Goal: Information Seeking & Learning: Learn about a topic

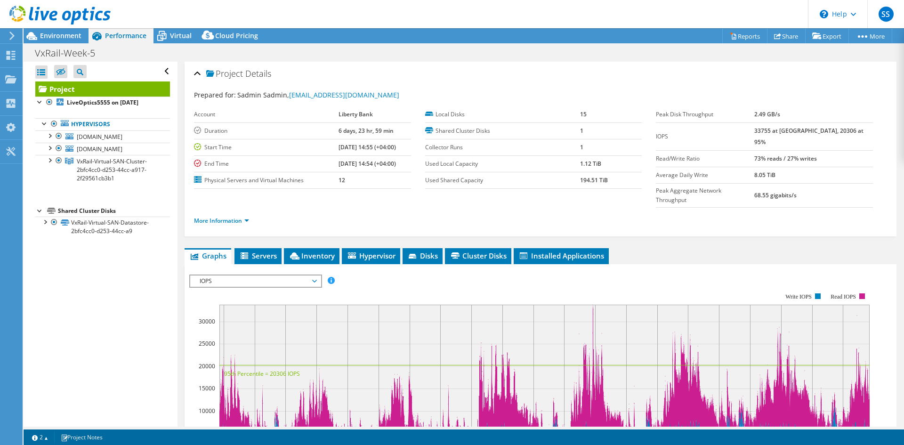
select select "USD"
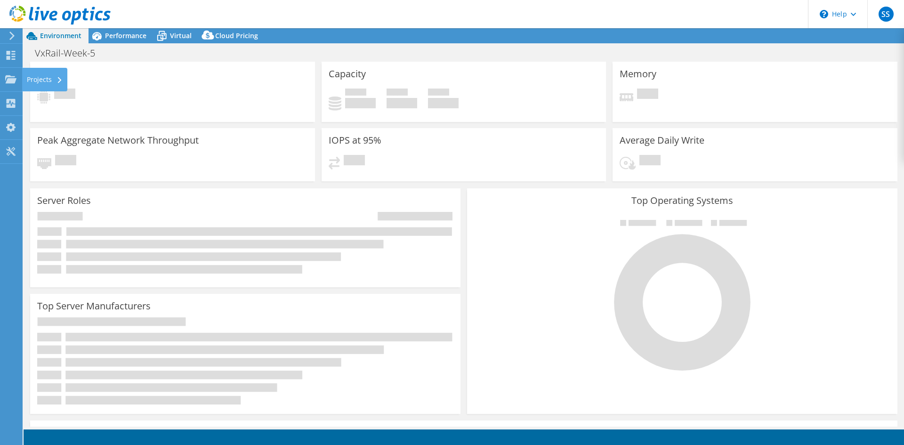
select select "USD"
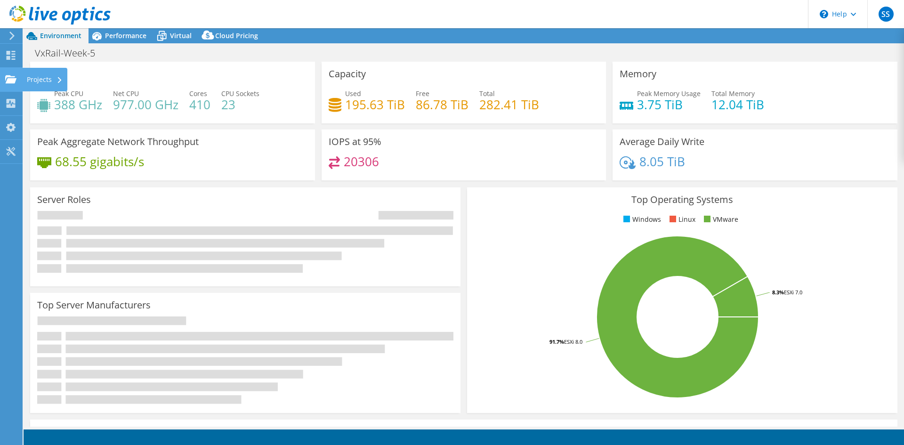
click at [51, 79] on div "Projects" at bounding box center [44, 80] width 45 height 24
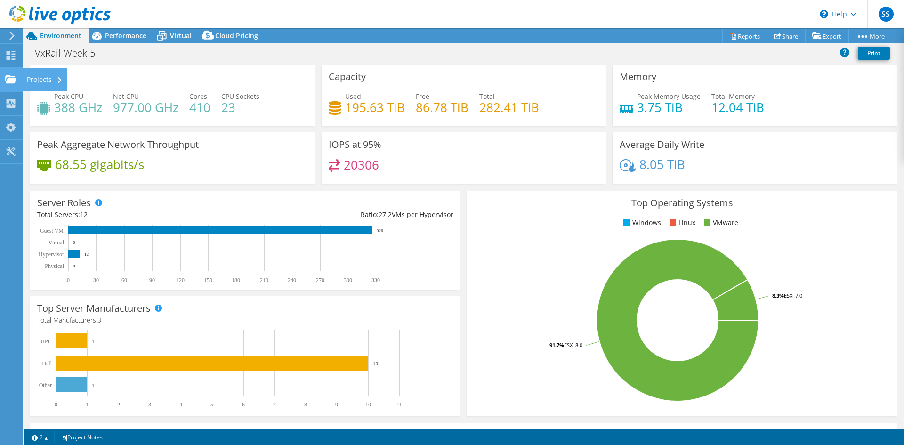
click at [39, 81] on div "Projects" at bounding box center [44, 80] width 45 height 24
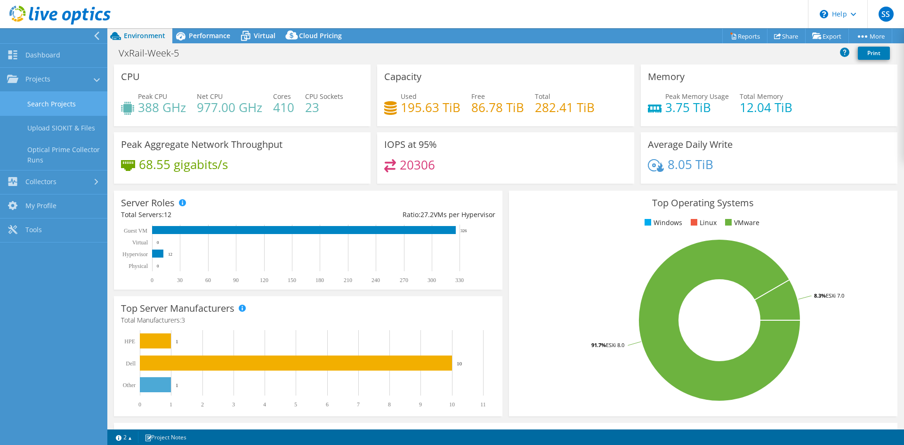
click at [43, 105] on link "Search Projects" at bounding box center [53, 104] width 107 height 24
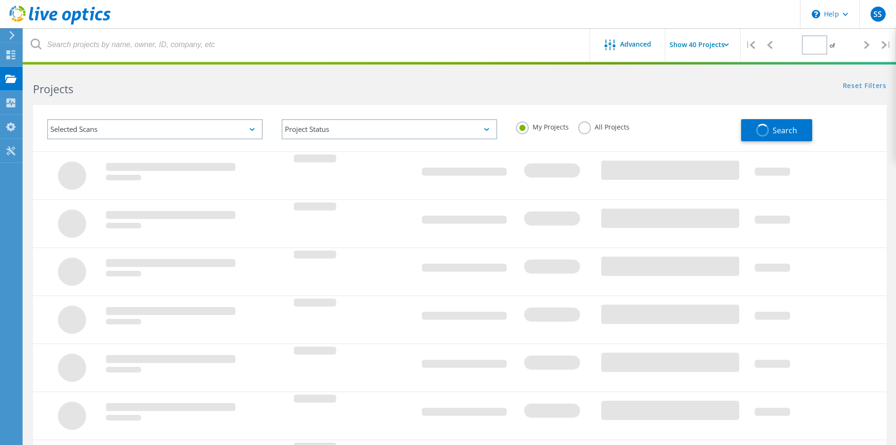
type input "1"
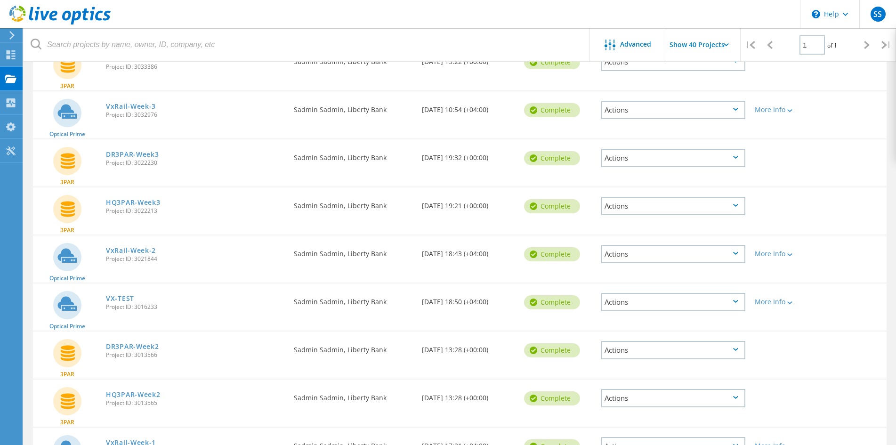
scroll to position [774, 0]
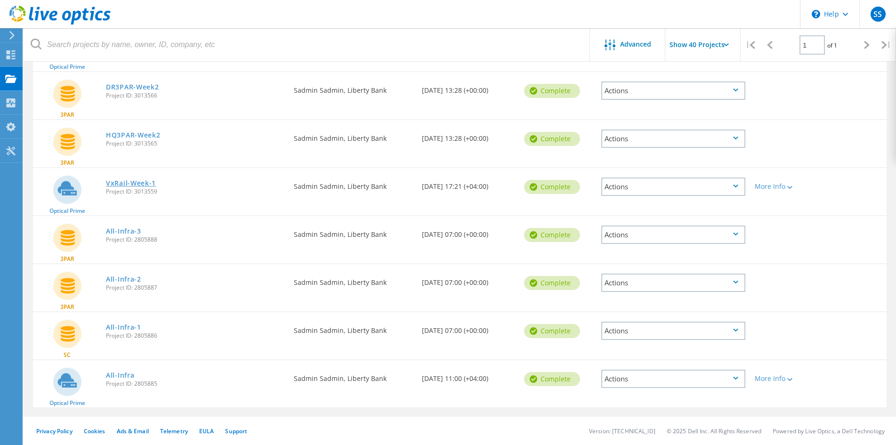
click at [138, 185] on link "VxRail-Week-1" at bounding box center [131, 183] width 50 height 7
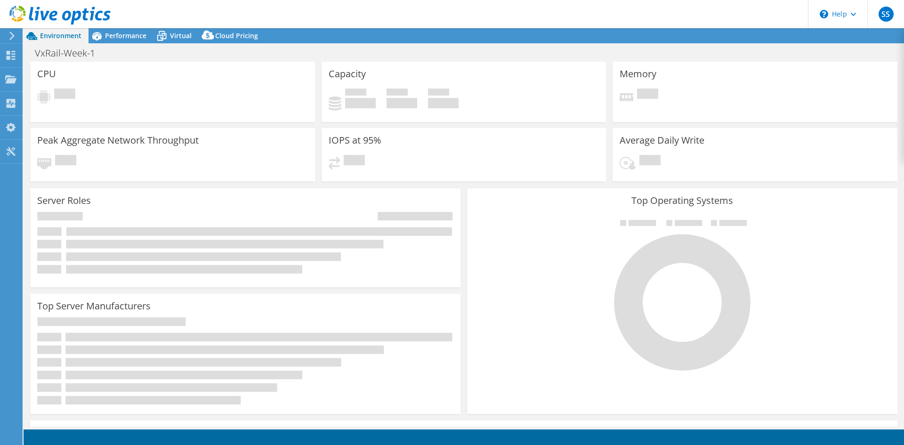
select select "USD"
select select "EUFrankfurt"
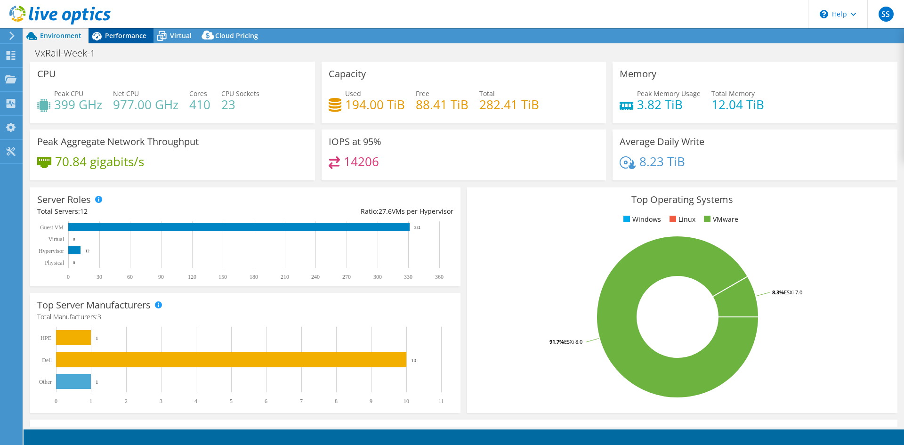
click at [109, 32] on span "Performance" at bounding box center [125, 35] width 41 height 9
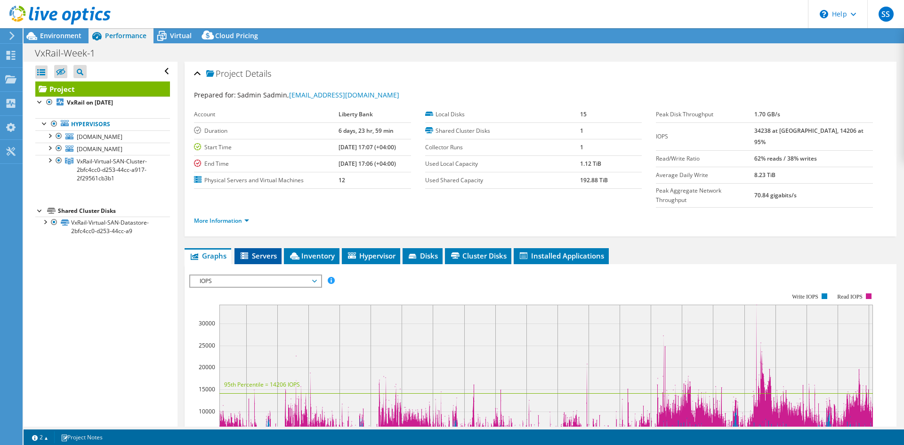
click at [247, 252] on icon at bounding box center [245, 255] width 8 height 7
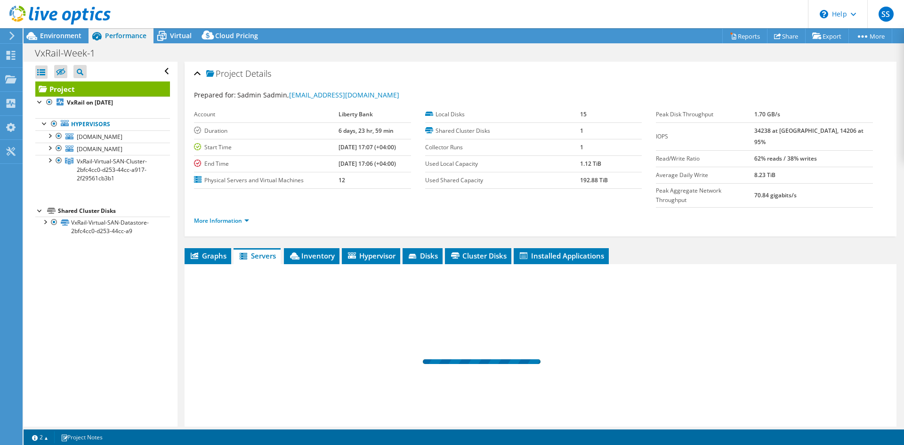
click at [258, 251] on span "Servers" at bounding box center [257, 255] width 38 height 9
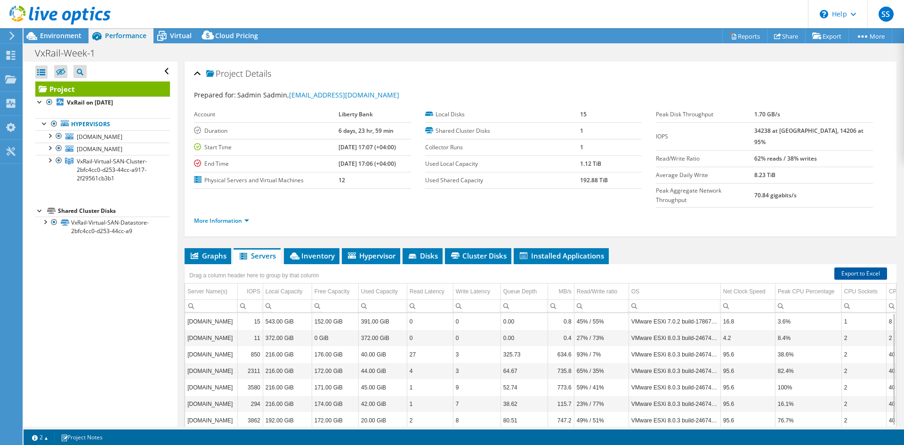
click at [852, 267] on link "Export to Excel" at bounding box center [860, 273] width 53 height 12
click at [315, 251] on span "Inventory" at bounding box center [312, 255] width 46 height 9
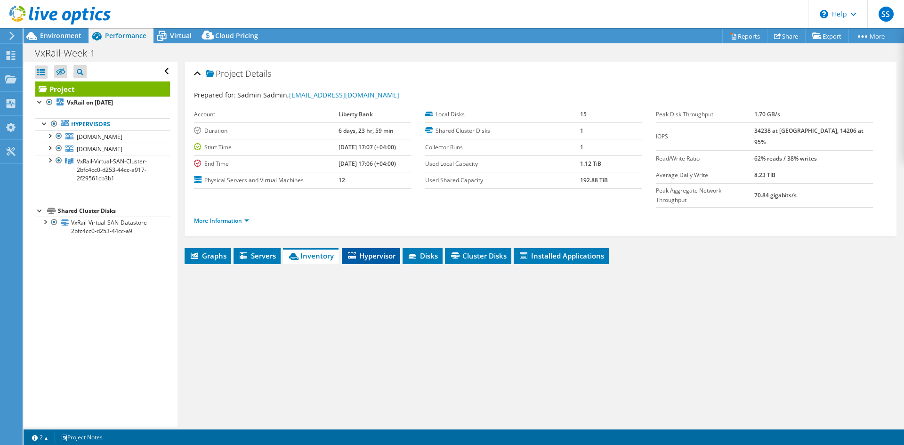
click at [366, 251] on span "Hypervisor" at bounding box center [371, 255] width 49 height 9
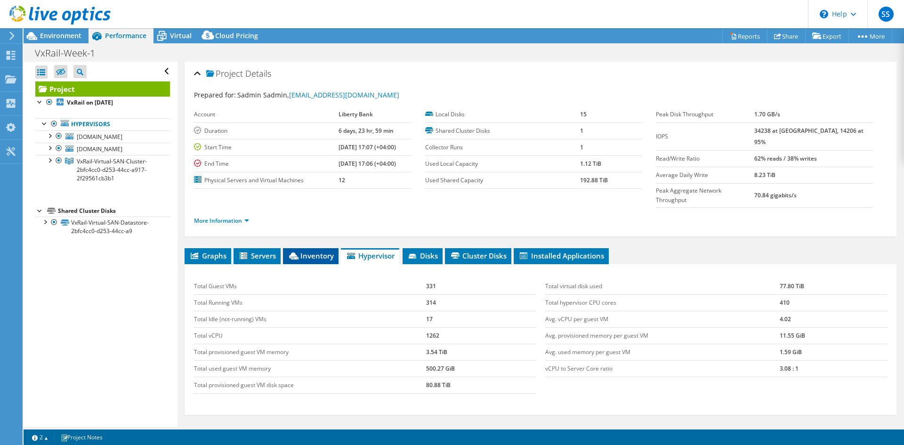
click at [312, 251] on span "Inventory" at bounding box center [311, 255] width 46 height 9
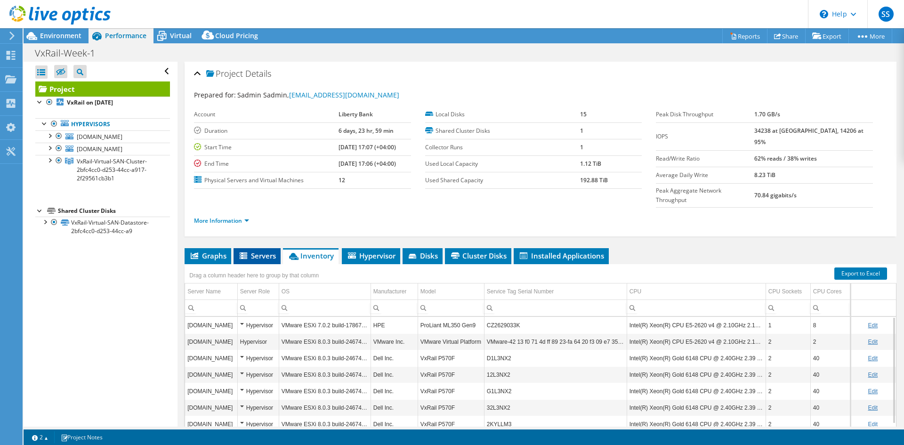
click at [276, 248] on li "Servers" at bounding box center [257, 256] width 47 height 16
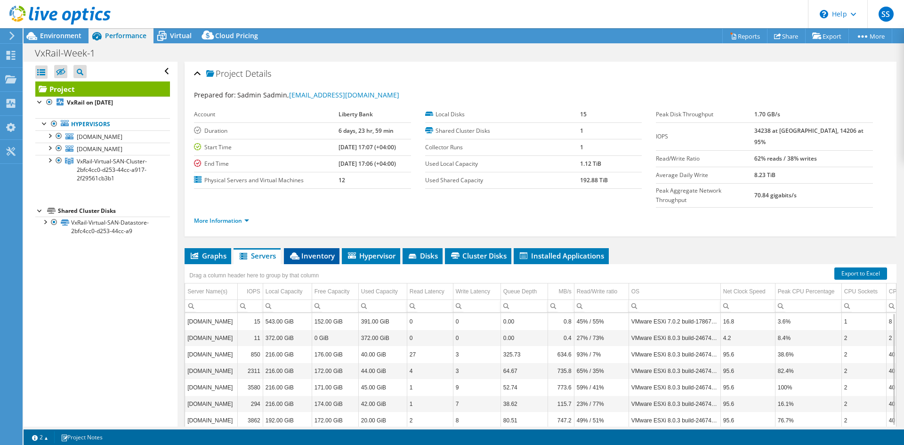
click at [324, 248] on li "Inventory" at bounding box center [312, 256] width 56 height 16
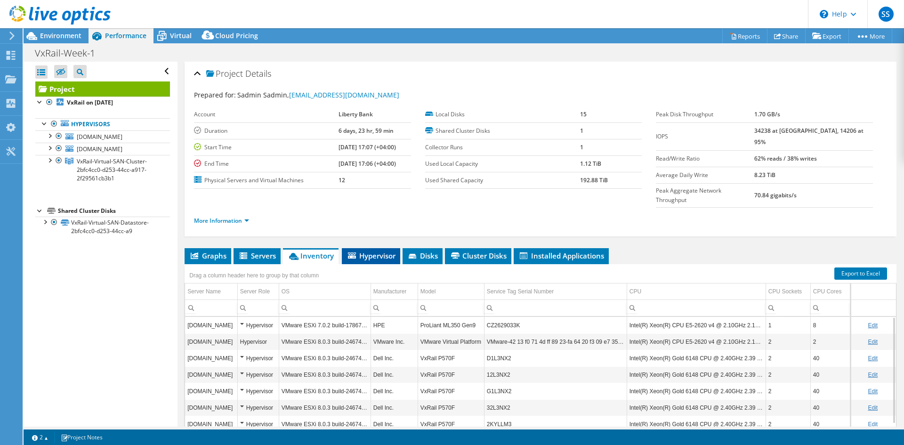
click at [356, 252] on icon at bounding box center [352, 255] width 8 height 6
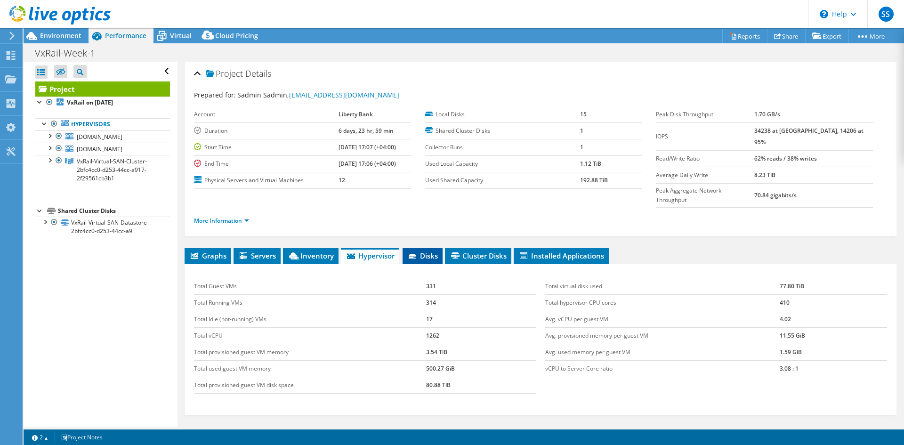
click at [415, 254] on icon at bounding box center [413, 257] width 9 height 6
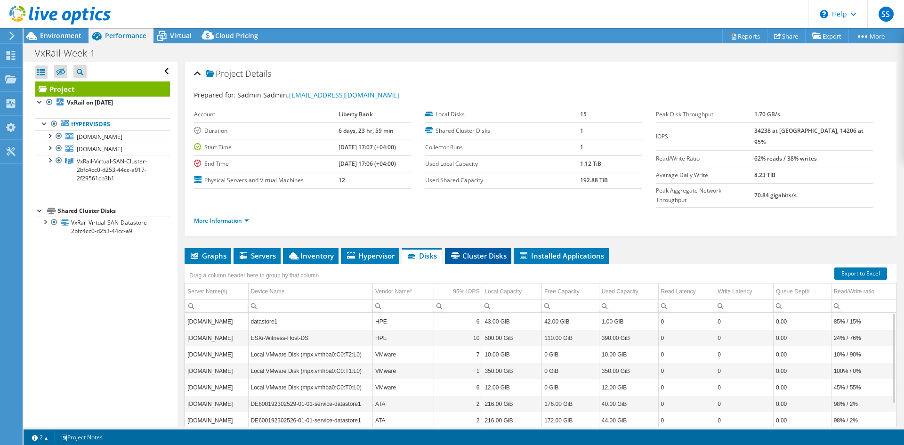
click at [491, 248] on li "Cluster Disks" at bounding box center [478, 256] width 66 height 16
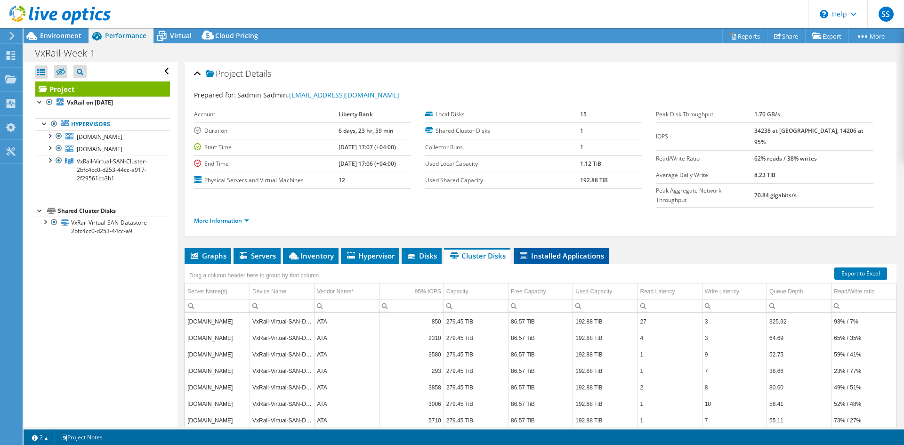
click at [536, 251] on span "Installed Applications" at bounding box center [561, 255] width 86 height 9
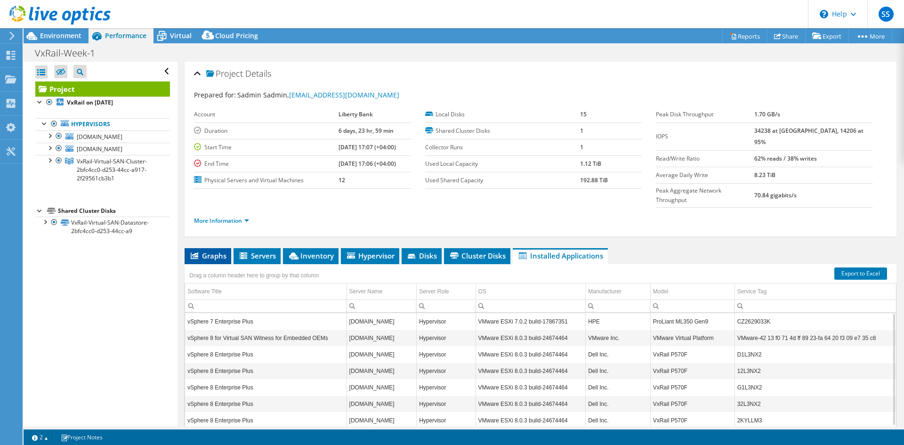
click at [222, 251] on span "Graphs" at bounding box center [207, 255] width 37 height 9
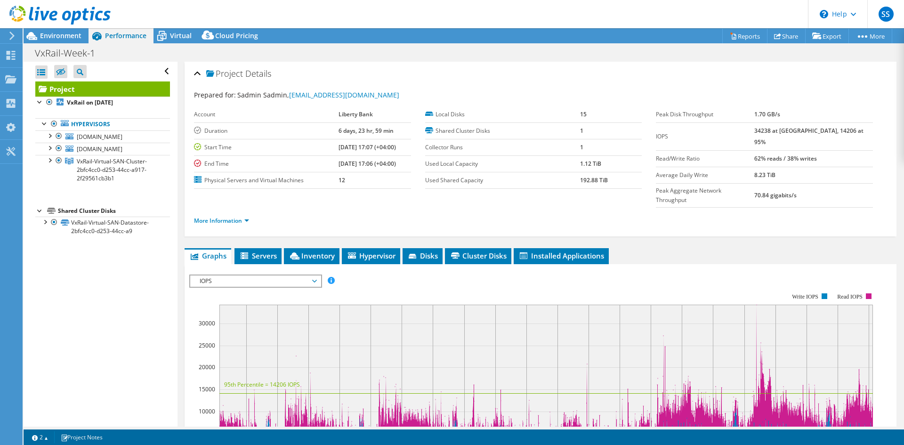
drag, startPoint x: 329, startPoint y: 146, endPoint x: 397, endPoint y: 145, distance: 68.3
click at [397, 145] on td "08/06/2025, 17:07 (+04:00)" at bounding box center [375, 147] width 73 height 16
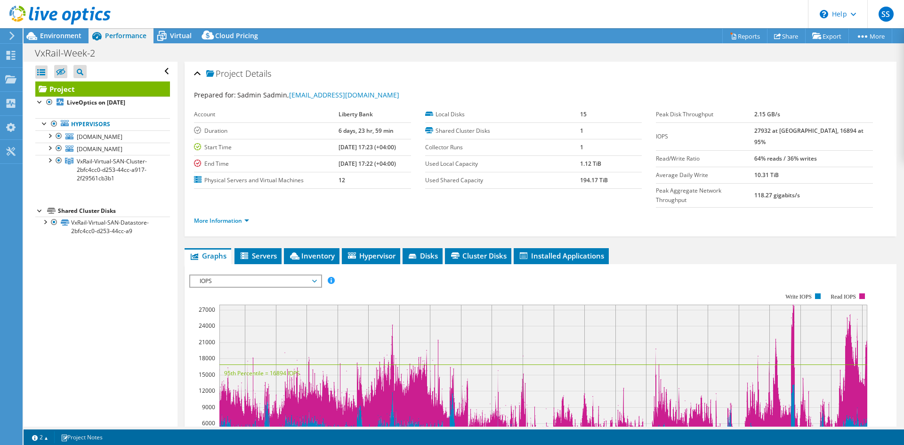
select select "USD"
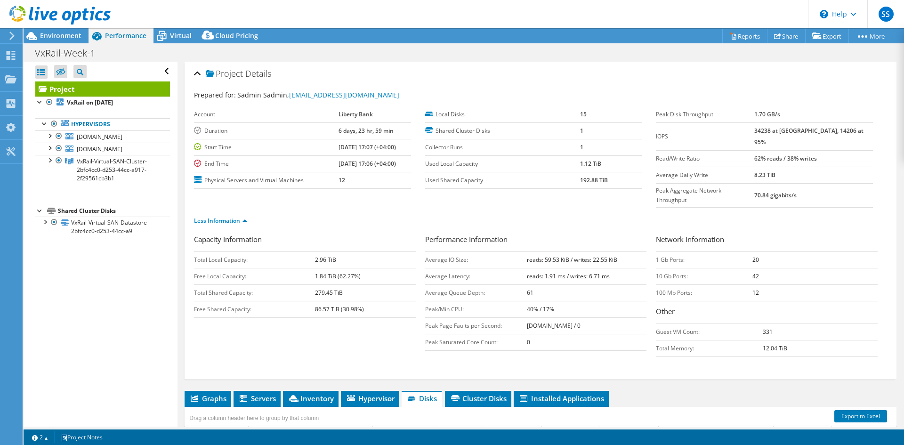
select select "EUFrankfurt"
select select "USD"
click at [55, 36] on span "Environment" at bounding box center [60, 35] width 41 height 9
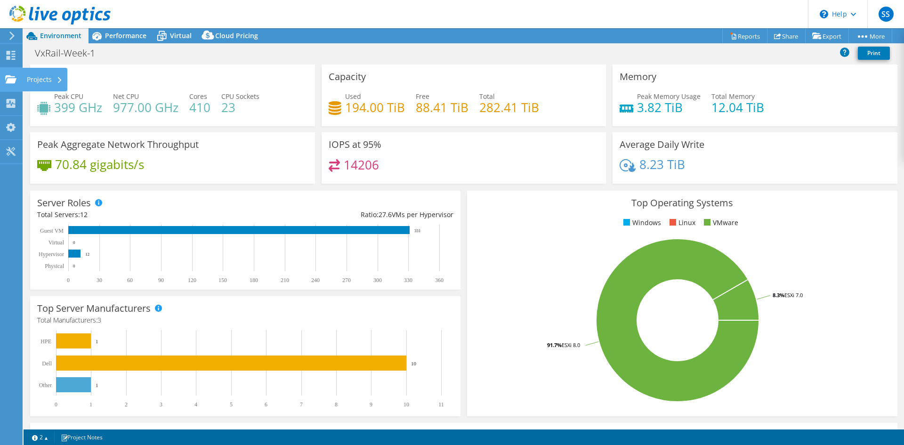
click at [40, 79] on div "Projects" at bounding box center [44, 80] width 45 height 24
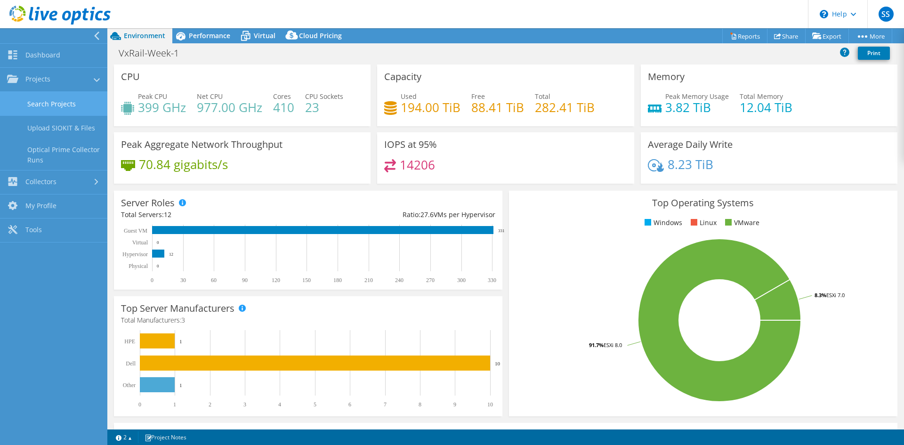
click at [45, 102] on link "Search Projects" at bounding box center [53, 104] width 107 height 24
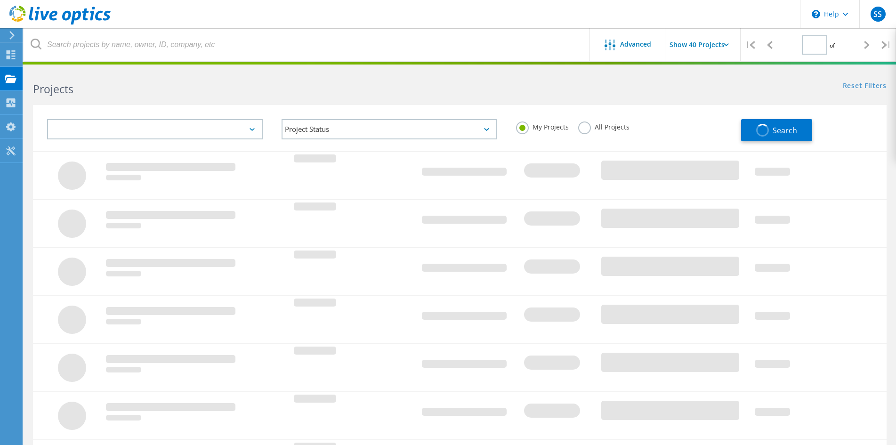
type input "1"
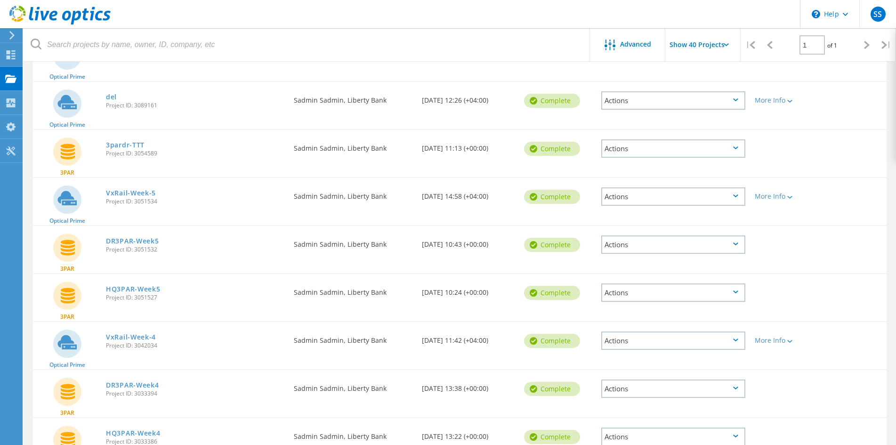
scroll to position [141, 0]
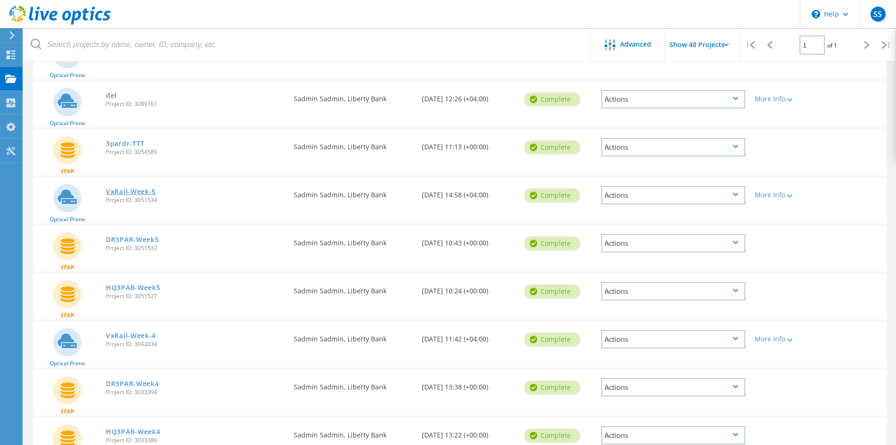
click at [146, 189] on link "VxRail-Week-5" at bounding box center [131, 191] width 50 height 7
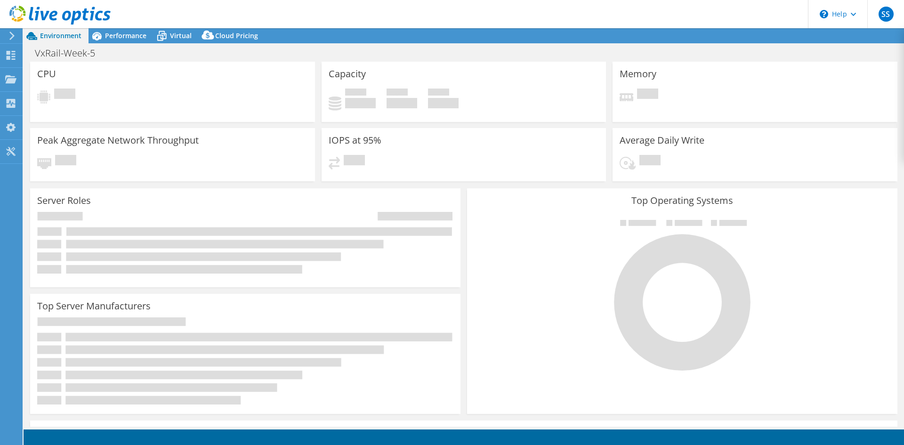
select select "USD"
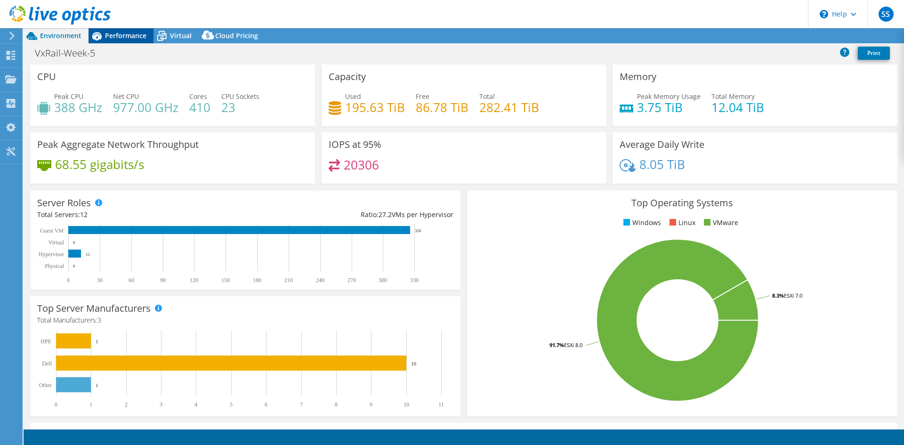
click at [137, 31] on span "Performance" at bounding box center [125, 35] width 41 height 9
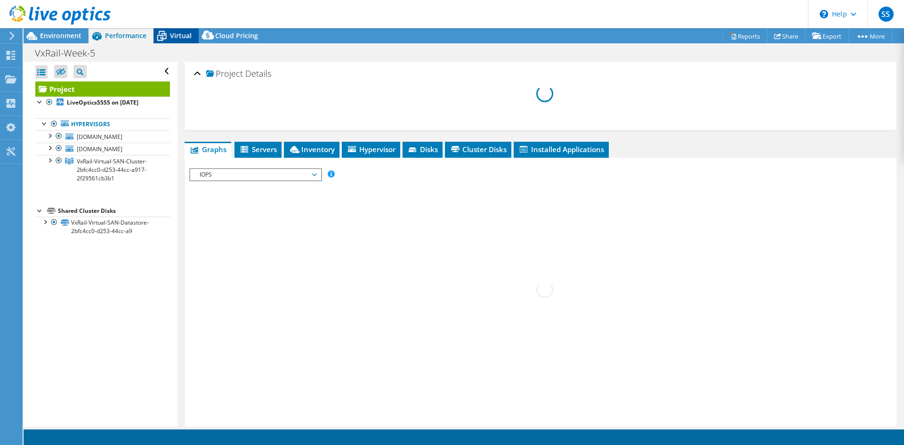
click at [172, 31] on div "Virtual" at bounding box center [176, 35] width 45 height 15
click at [171, 34] on span "Virtual" at bounding box center [181, 35] width 22 height 9
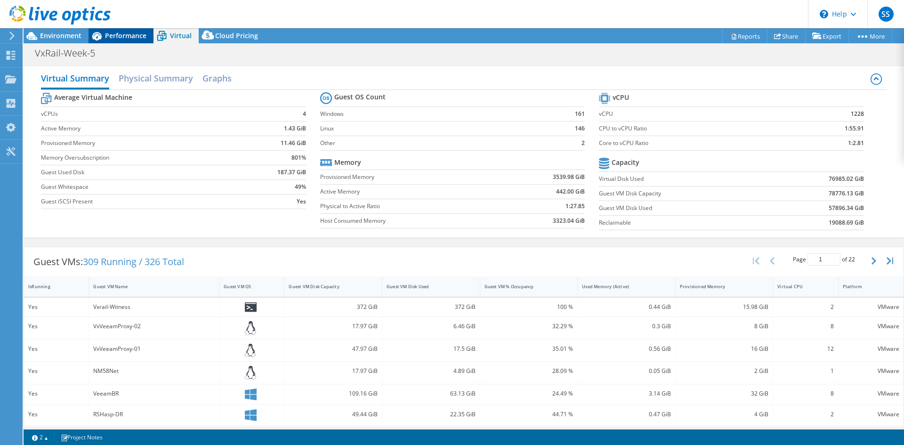
click at [127, 36] on span "Performance" at bounding box center [125, 35] width 41 height 9
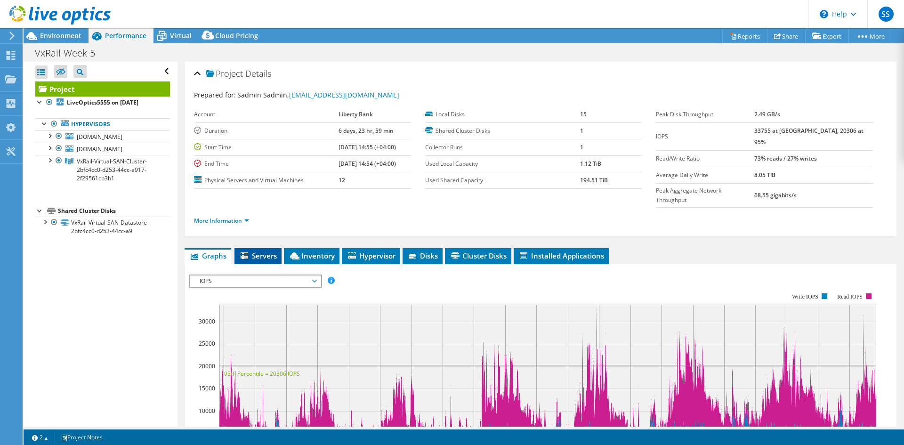
click at [272, 251] on span "Servers" at bounding box center [258, 255] width 38 height 9
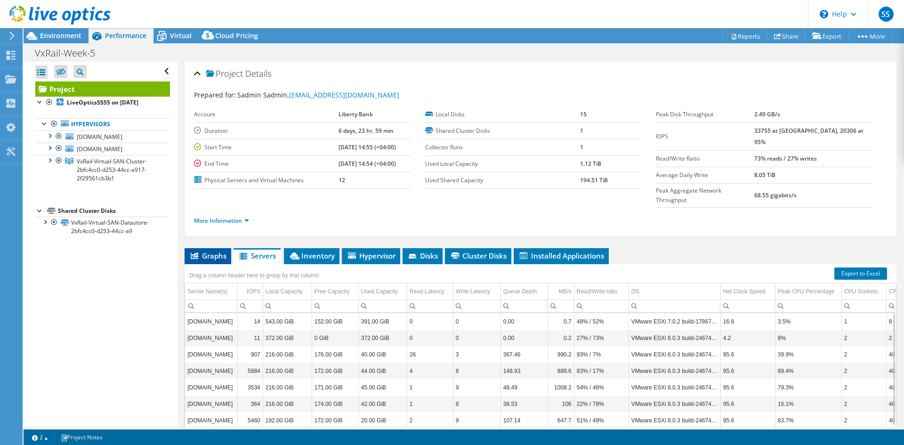
click at [209, 251] on span "Graphs" at bounding box center [207, 255] width 37 height 9
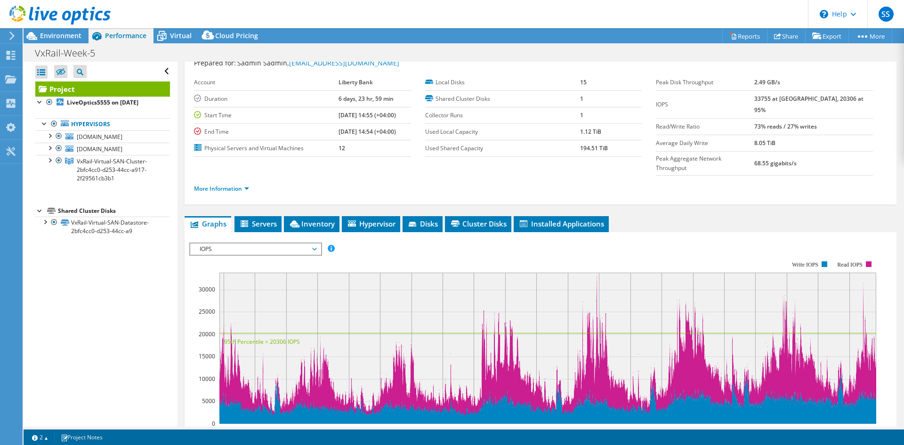
scroll to position [47, 0]
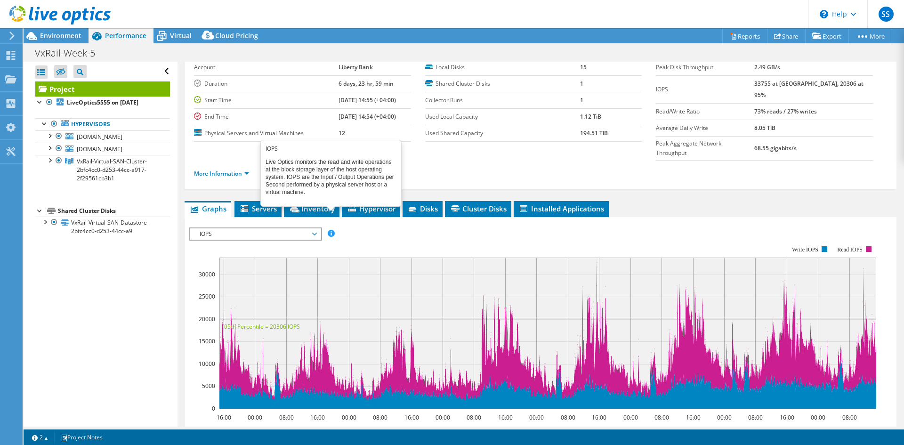
click at [330, 230] on span at bounding box center [331, 233] width 7 height 7
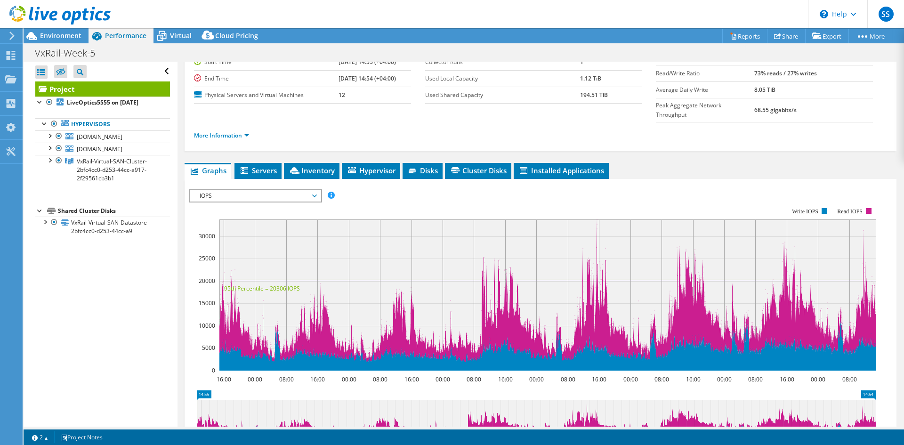
scroll to position [94, 0]
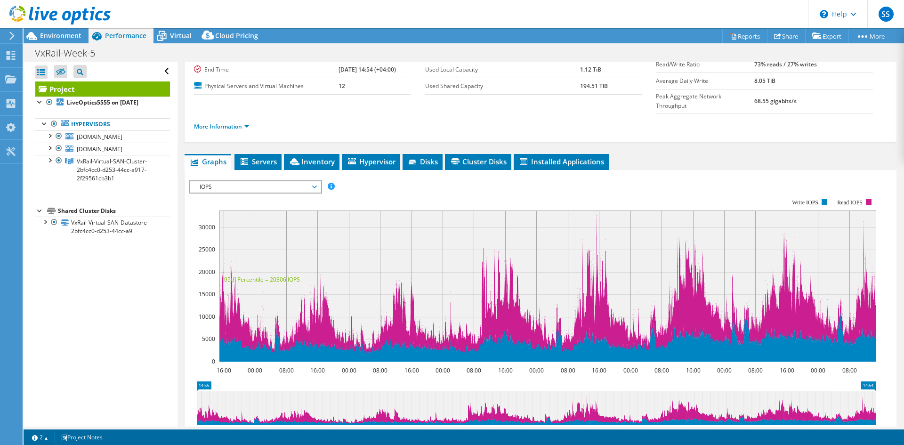
click at [677, 180] on div "IOPS Disk Throughput IO Size Latency Queue Depth CPU Percentage Memory Page Fau…" at bounding box center [540, 186] width 703 height 13
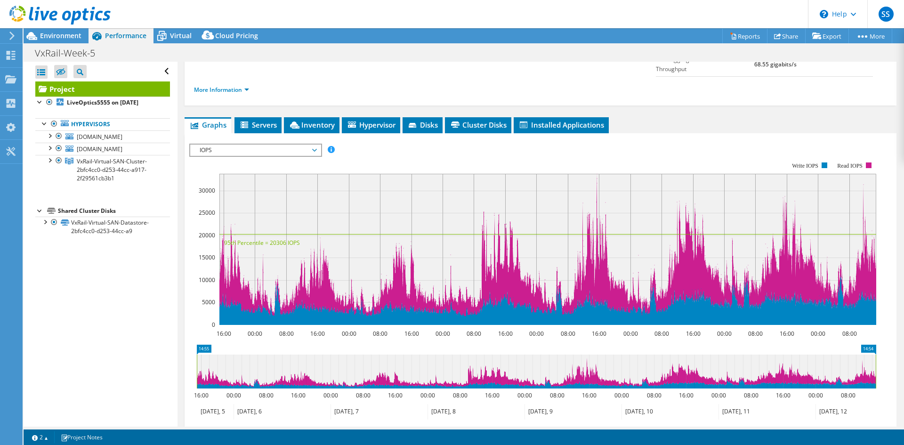
scroll to position [141, 0]
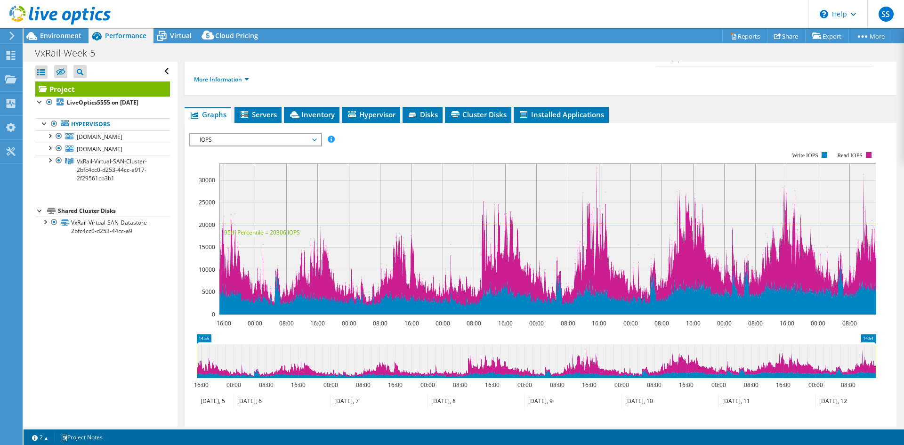
click at [455, 394] on icon at bounding box center [476, 402] width 97 height 16
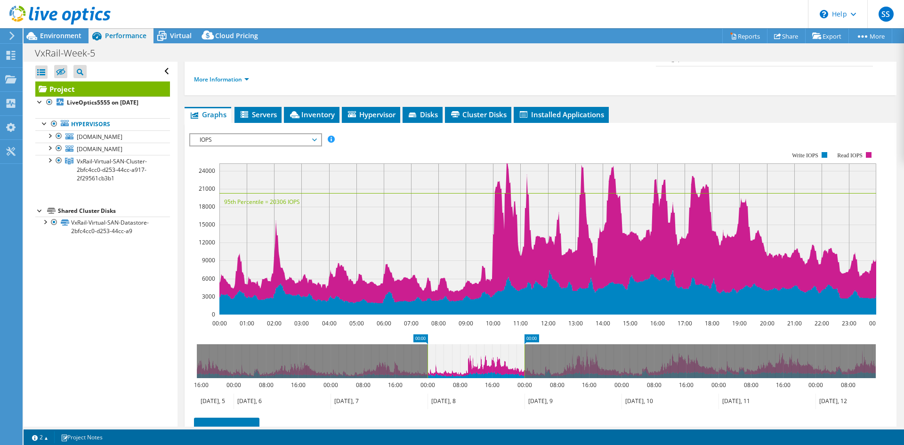
click at [550, 394] on icon at bounding box center [573, 402] width 97 height 16
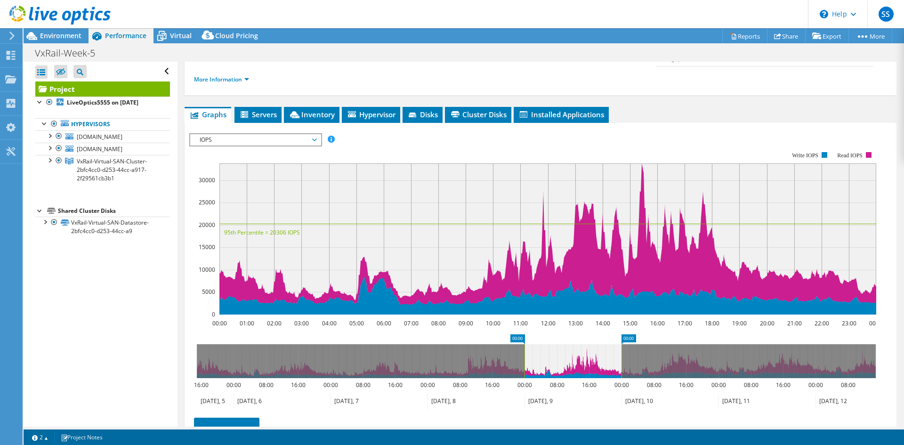
click at [445, 394] on icon at bounding box center [476, 402] width 97 height 16
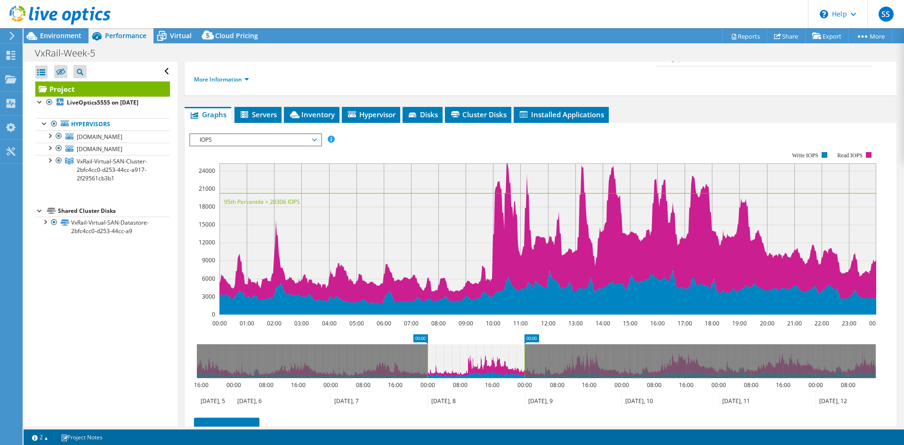
click at [541, 394] on icon at bounding box center [573, 402] width 97 height 16
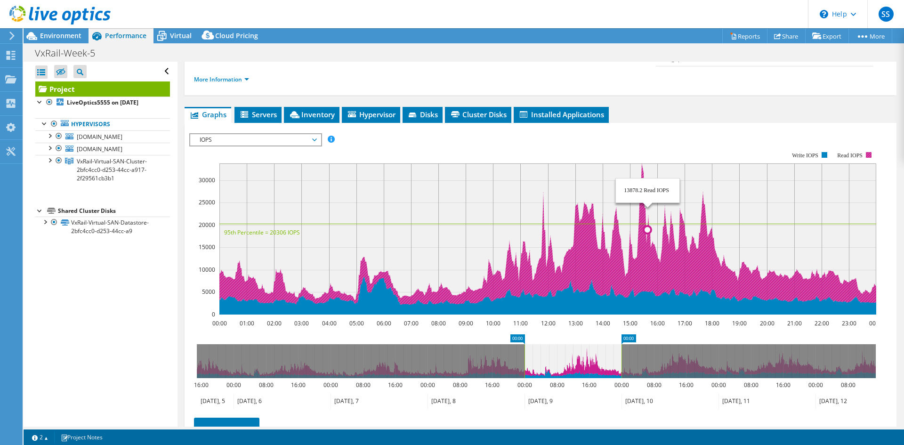
drag, startPoint x: 639, startPoint y: 219, endPoint x: 648, endPoint y: 219, distance: 9.4
click at [648, 219] on icon at bounding box center [299, 234] width 4599 height 143
click at [643, 222] on icon at bounding box center [299, 234] width 4599 height 143
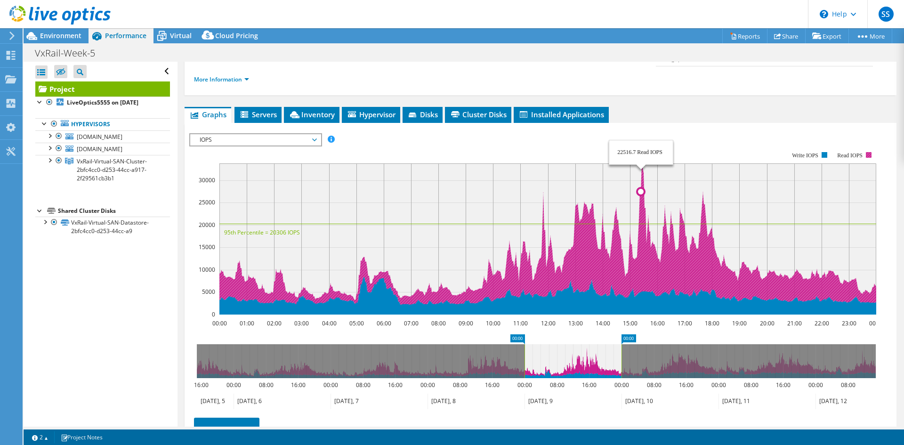
click at [641, 224] on icon at bounding box center [299, 234] width 4599 height 143
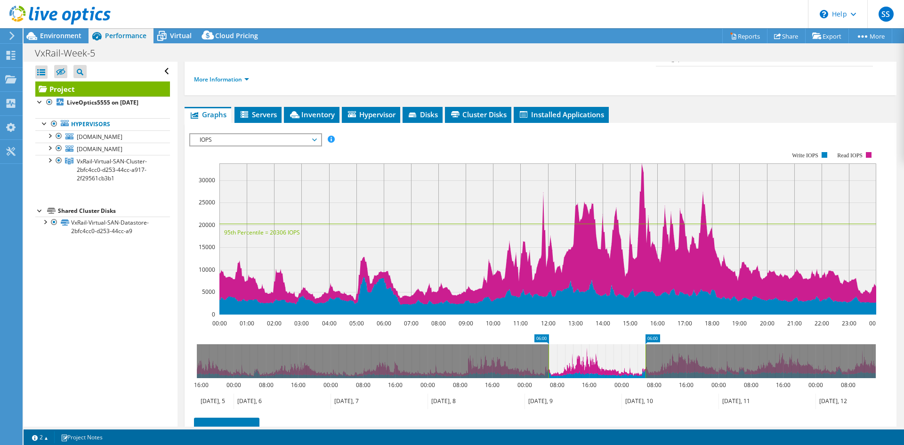
drag, startPoint x: 575, startPoint y: 340, endPoint x: 599, endPoint y: 340, distance: 24.0
click at [599, 344] on icon at bounding box center [597, 361] width 97 height 34
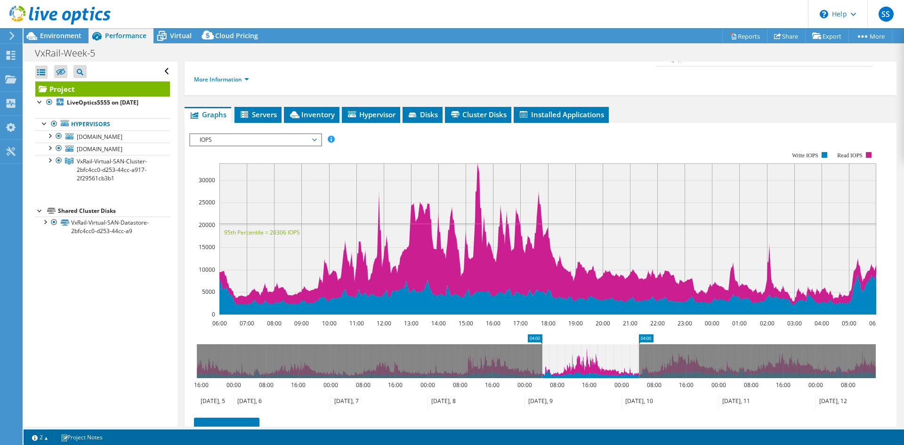
drag, startPoint x: 599, startPoint y: 340, endPoint x: 591, endPoint y: 340, distance: 7.1
click at [591, 344] on icon at bounding box center [590, 361] width 97 height 34
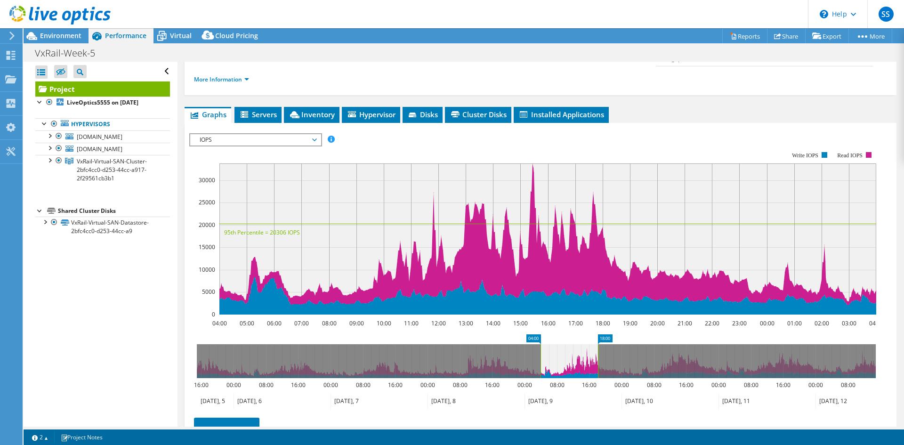
drag, startPoint x: 637, startPoint y: 339, endPoint x: 597, endPoint y: 338, distance: 39.6
click at [597, 344] on rect at bounding box center [598, 361] width 4 height 34
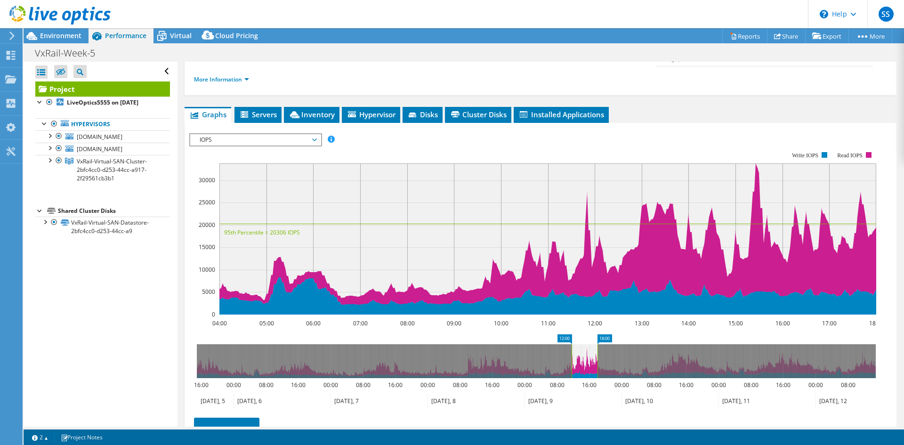
drag, startPoint x: 541, startPoint y: 343, endPoint x: 572, endPoint y: 344, distance: 31.1
click at [572, 344] on rect at bounding box center [572, 361] width 4 height 34
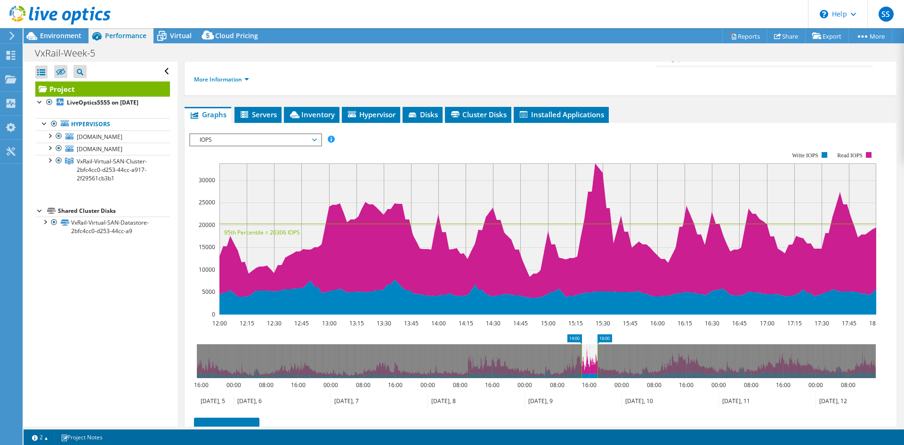
drag, startPoint x: 573, startPoint y: 337, endPoint x: 582, endPoint y: 338, distance: 8.5
click at [582, 344] on rect at bounding box center [582, 361] width 4 height 34
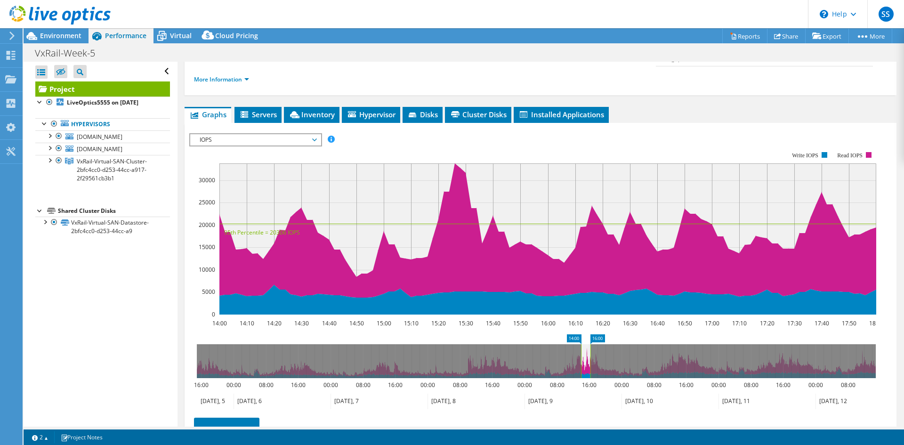
drag, startPoint x: 598, startPoint y: 341, endPoint x: 591, endPoint y: 341, distance: 7.1
click at [591, 344] on rect at bounding box center [591, 361] width 4 height 34
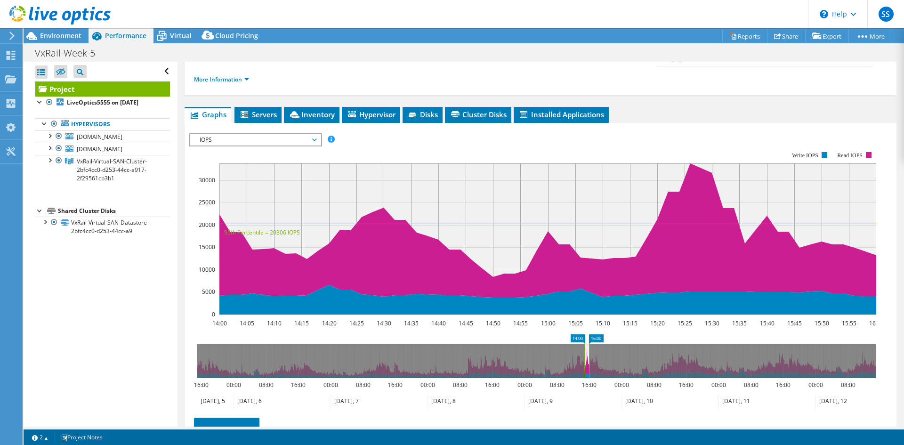
click at [584, 351] on rect at bounding box center [585, 361] width 4 height 34
click at [586, 347] on rect at bounding box center [585, 361] width 4 height 34
click at [587, 344] on rect at bounding box center [586, 361] width 4 height 34
drag, startPoint x: 583, startPoint y: 345, endPoint x: 588, endPoint y: 345, distance: 5.2
click at [588, 345] on g at bounding box center [536, 361] width 679 height 34
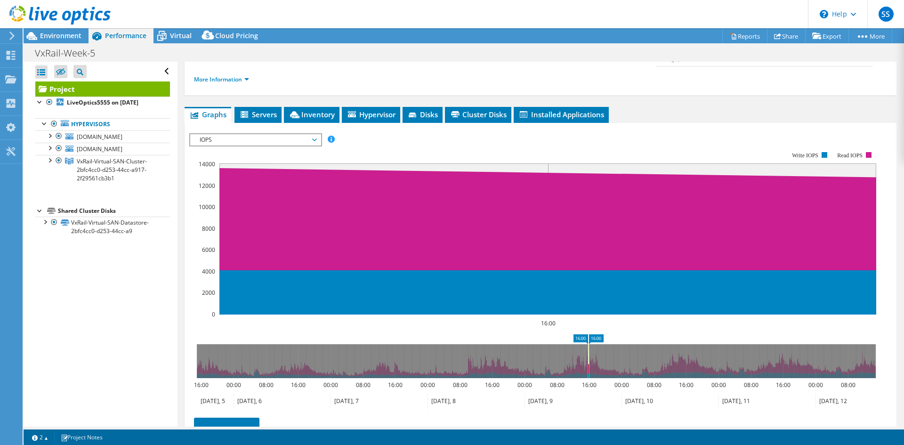
click at [587, 345] on g at bounding box center [536, 361] width 679 height 34
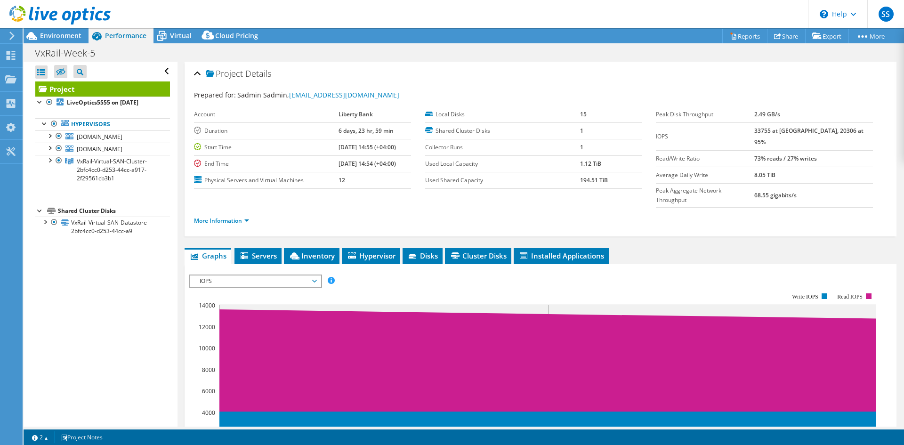
select select "USD"
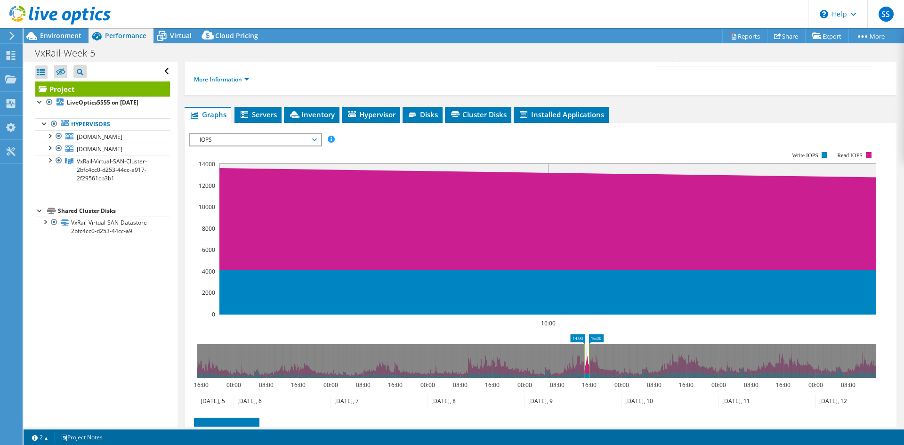
click at [584, 345] on g at bounding box center [536, 361] width 679 height 34
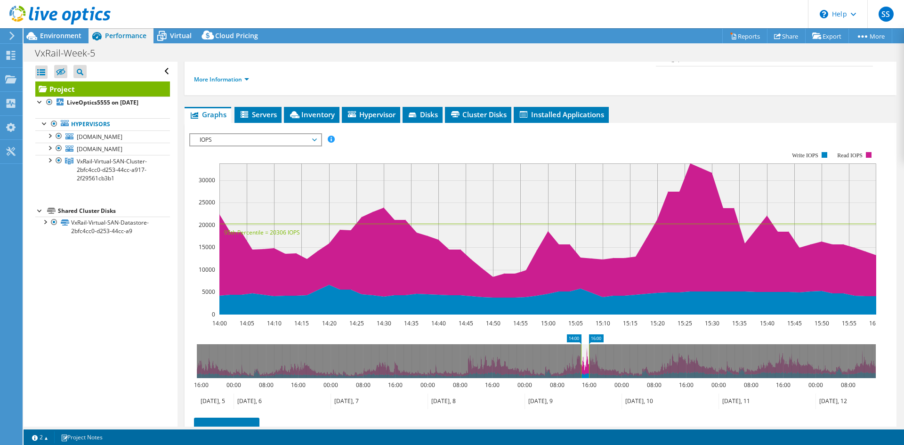
click at [559, 394] on icon at bounding box center [573, 402] width 97 height 16
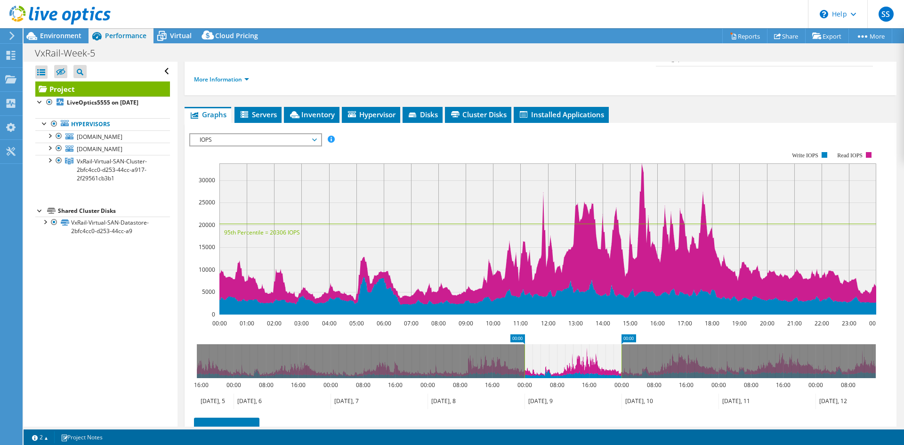
click at [646, 394] on icon at bounding box center [670, 402] width 97 height 16
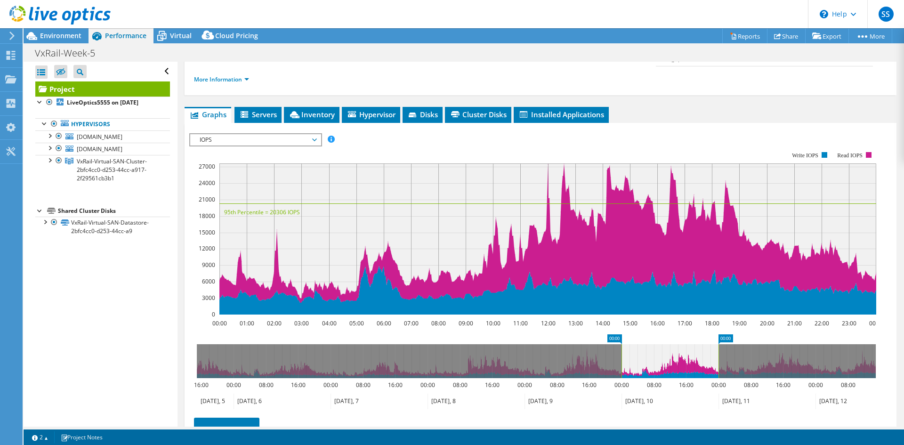
click at [557, 394] on icon at bounding box center [573, 402] width 97 height 16
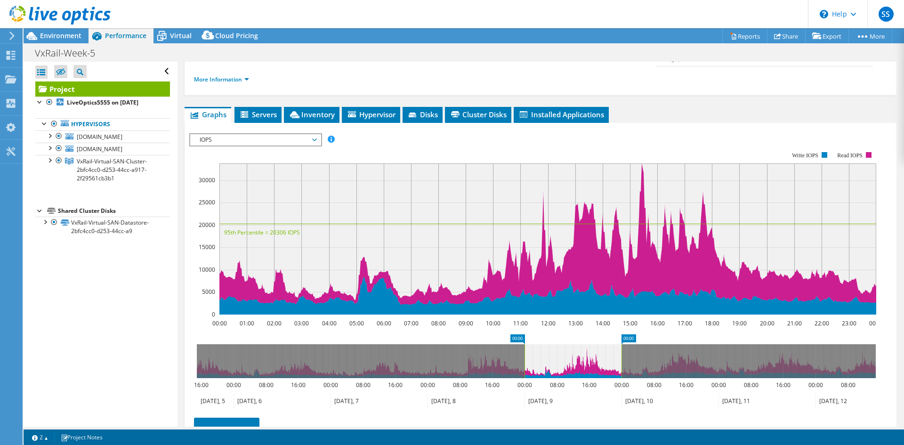
click at [645, 394] on icon at bounding box center [670, 402] width 97 height 16
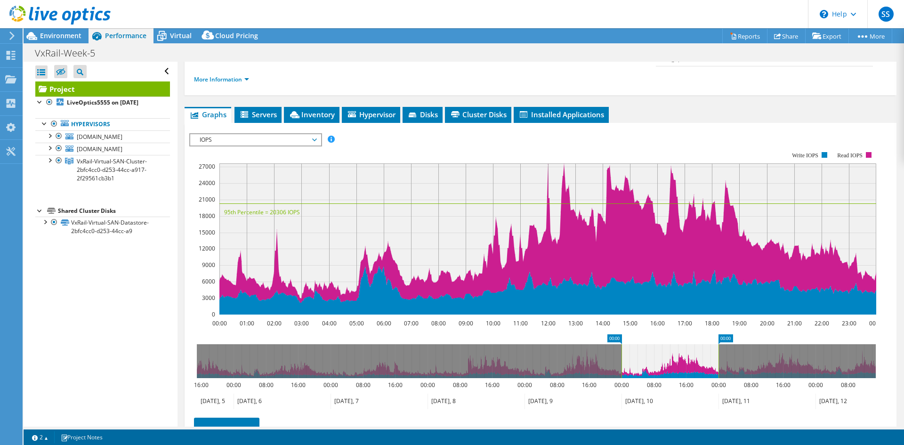
click at [737, 394] on icon at bounding box center [767, 402] width 97 height 16
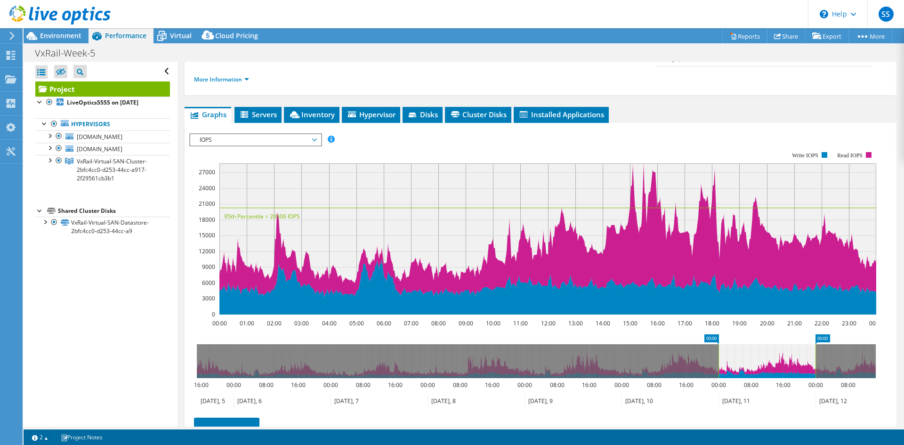
click at [862, 394] on icon at bounding box center [844, 402] width 57 height 16
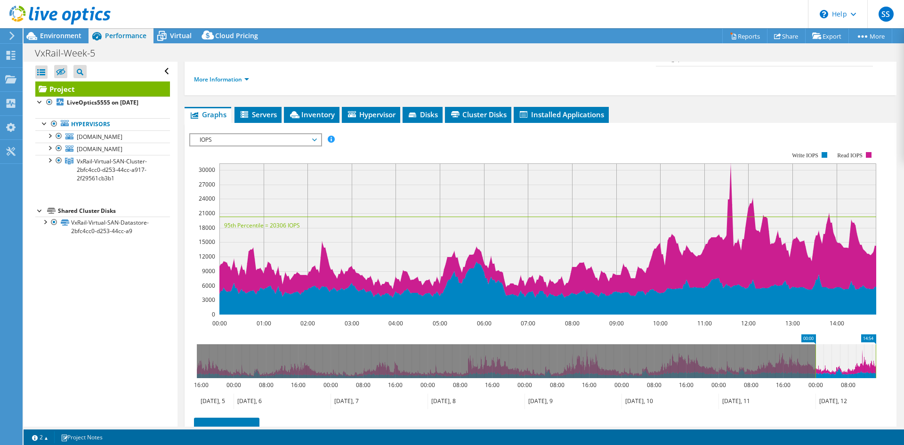
click at [842, 394] on icon at bounding box center [844, 402] width 57 height 16
click at [276, 394] on icon at bounding box center [282, 402] width 97 height 16
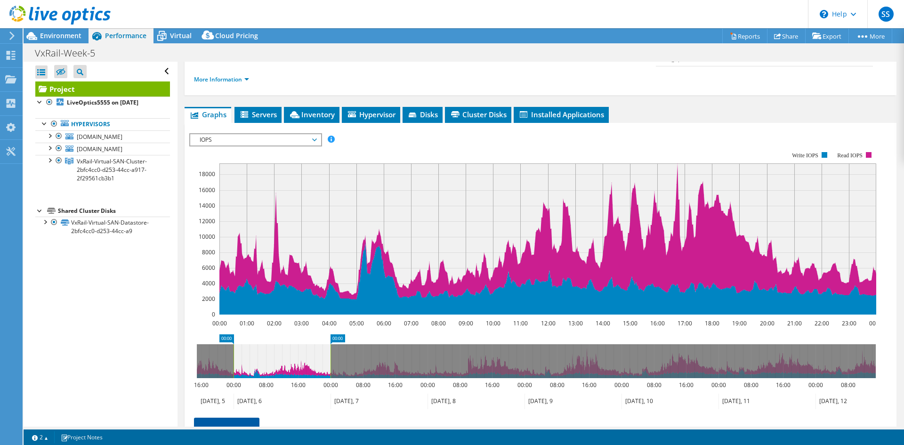
click at [227, 418] on link "Save Zoom" at bounding box center [226, 430] width 65 height 24
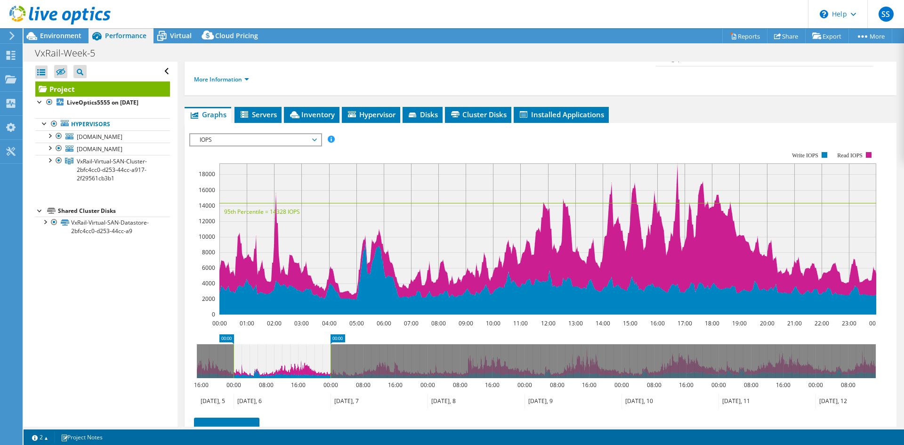
click at [436, 11] on label "Collector Runs" at bounding box center [502, 5] width 155 height 9
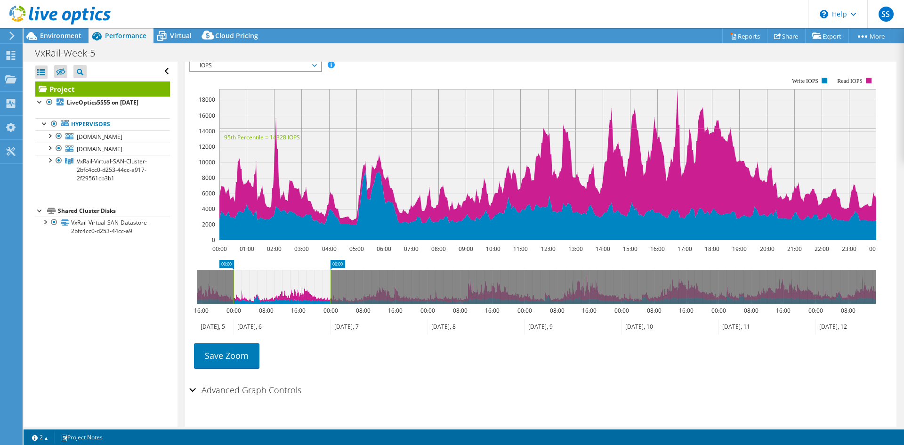
scroll to position [121, 0]
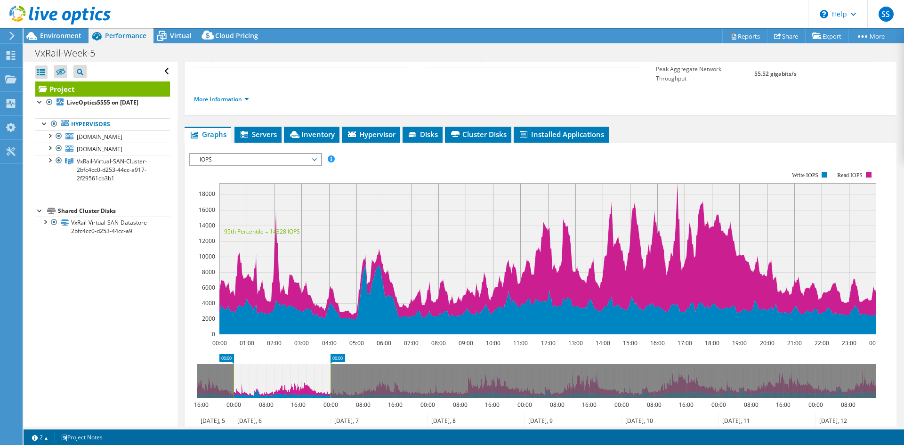
click at [262, 366] on icon at bounding box center [282, 381] width 97 height 34
click at [341, 413] on icon at bounding box center [379, 421] width 97 height 16
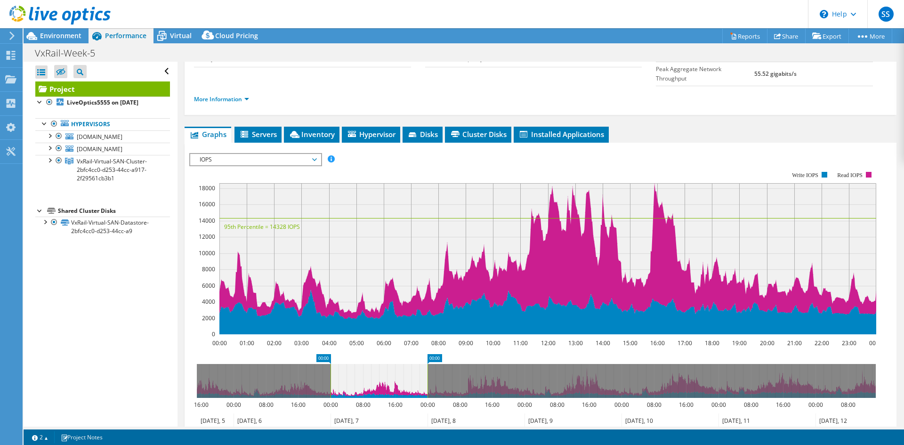
click at [318, 258] on rect at bounding box center [547, 258] width 657 height 151
click at [185, 235] on section "IOPS Disk Throughput IO Size Latency Queue Depth CPU Percentage Memory Page Fau…" at bounding box center [541, 333] width 712 height 381
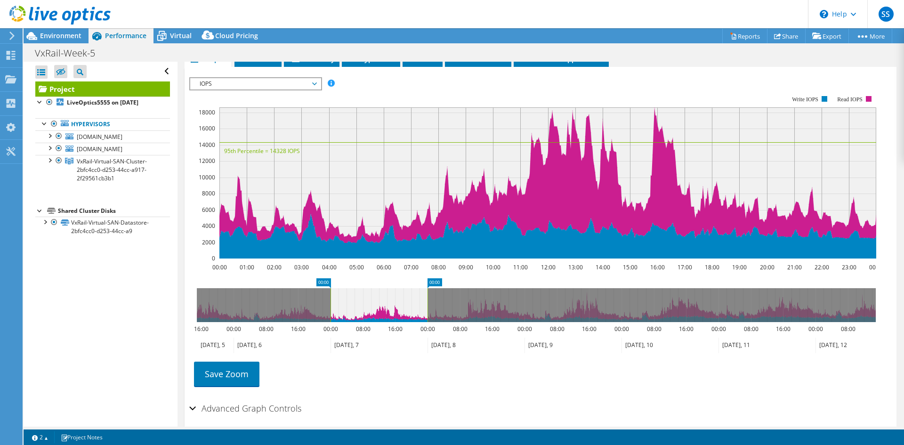
scroll to position [216, 0]
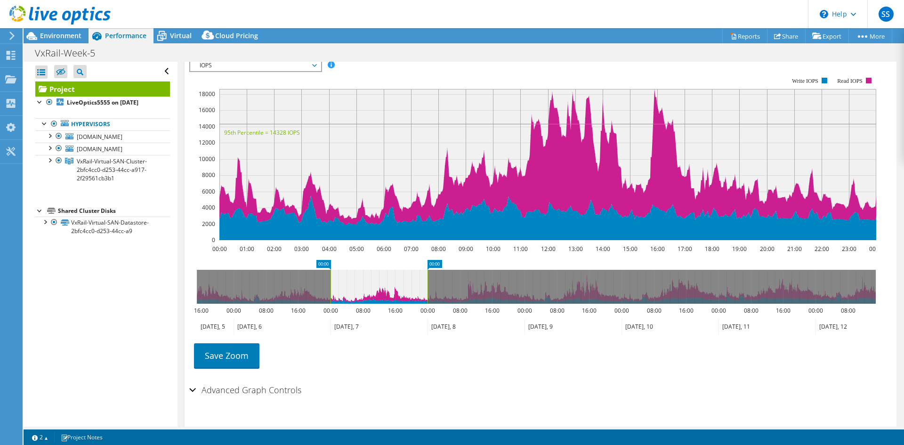
click at [354, 381] on div "Advanced Graph Controls" at bounding box center [540, 391] width 703 height 20
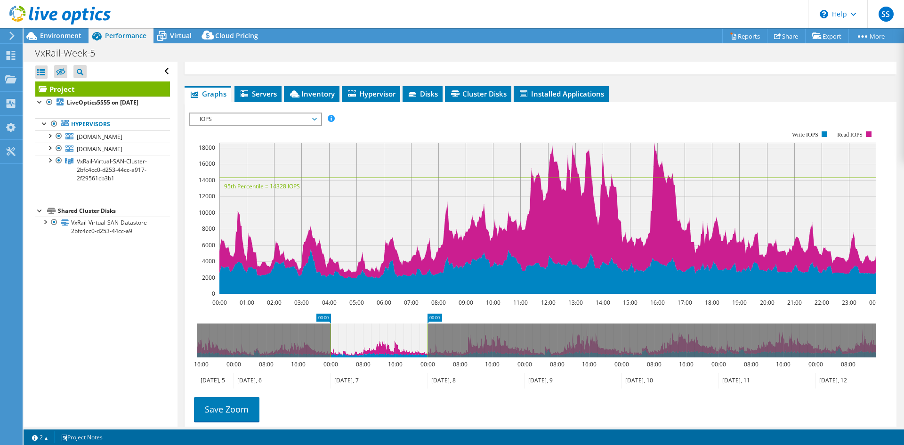
scroll to position [188, 0]
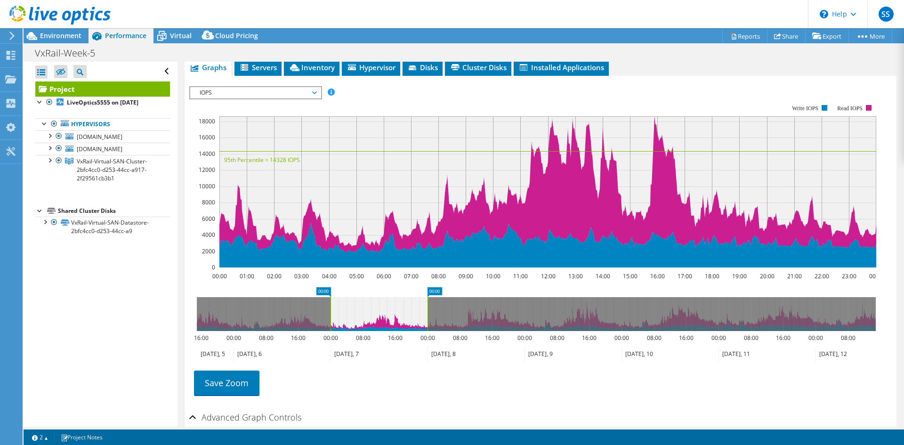
click at [363, 297] on icon at bounding box center [379, 314] width 97 height 34
click at [370, 297] on icon at bounding box center [379, 314] width 97 height 34
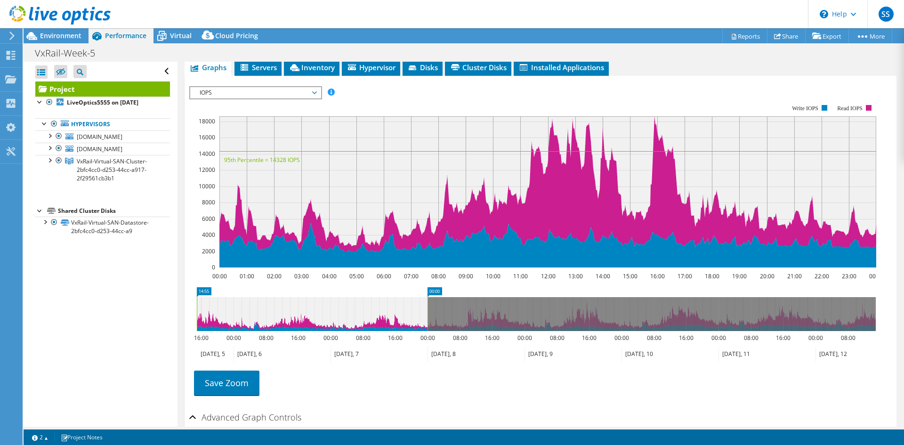
drag, startPoint x: 332, startPoint y: 293, endPoint x: 148, endPoint y: 290, distance: 183.7
click at [148, 290] on div "Open All Close All Hide Excluded Nodes Project Tree Filter" at bounding box center [464, 244] width 881 height 365
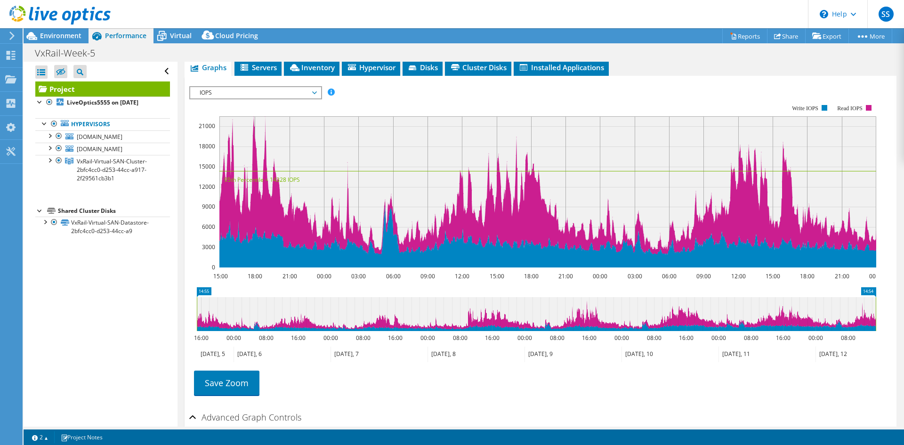
drag, startPoint x: 429, startPoint y: 294, endPoint x: 904, endPoint y: 283, distance: 475.3
click at [904, 283] on article "Project Details Prepared for: Sadmin Sadmin, sadmin@libertybank.ge Account Libe…" at bounding box center [541, 244] width 727 height 365
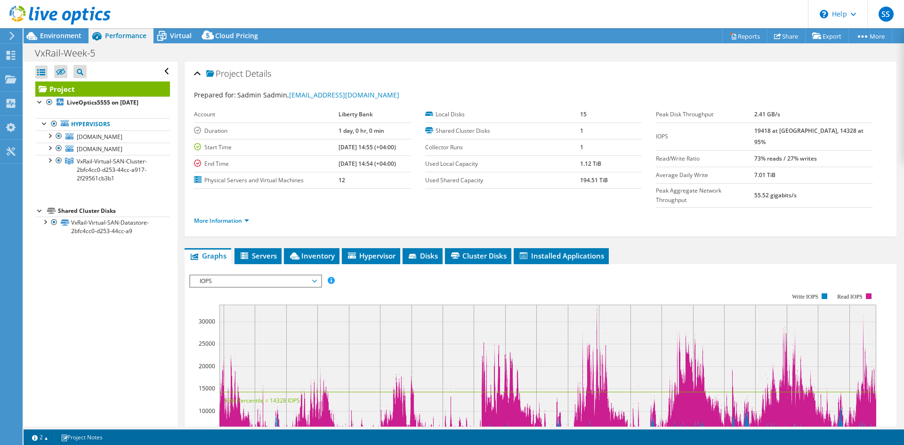
scroll to position [253, 0]
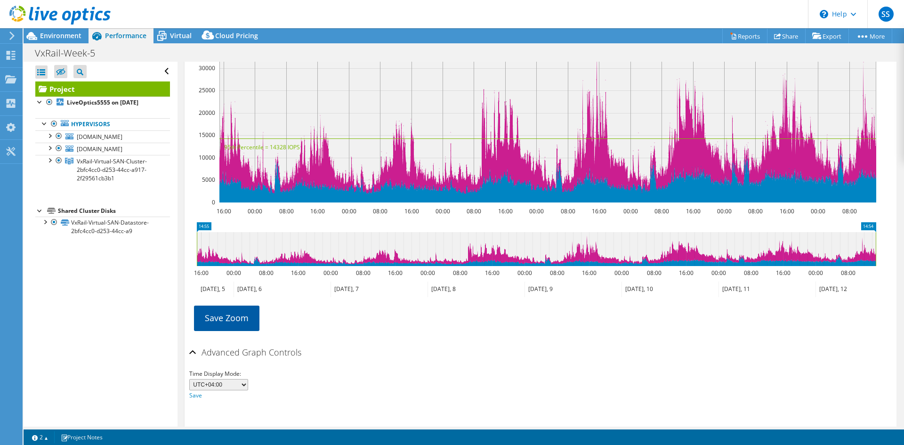
click at [225, 306] on link "Save Zoom" at bounding box center [226, 318] width 65 height 24
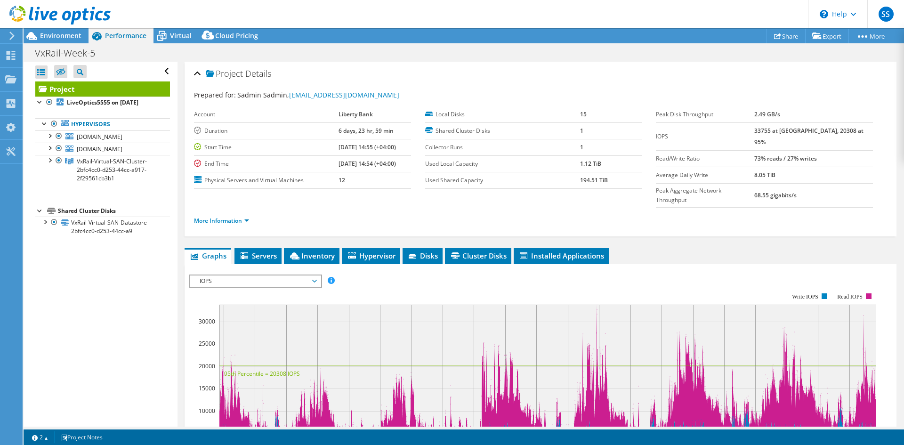
select select "USD"
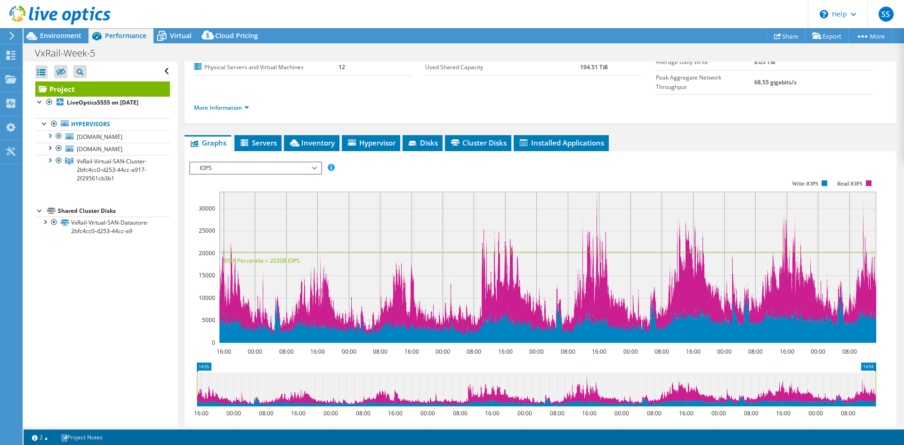
scroll to position [65, 0]
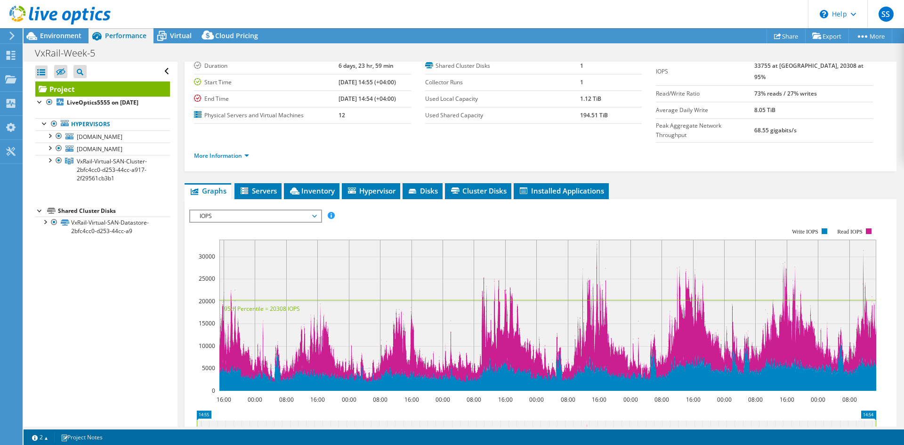
click at [598, 240] on rect at bounding box center [547, 315] width 657 height 151
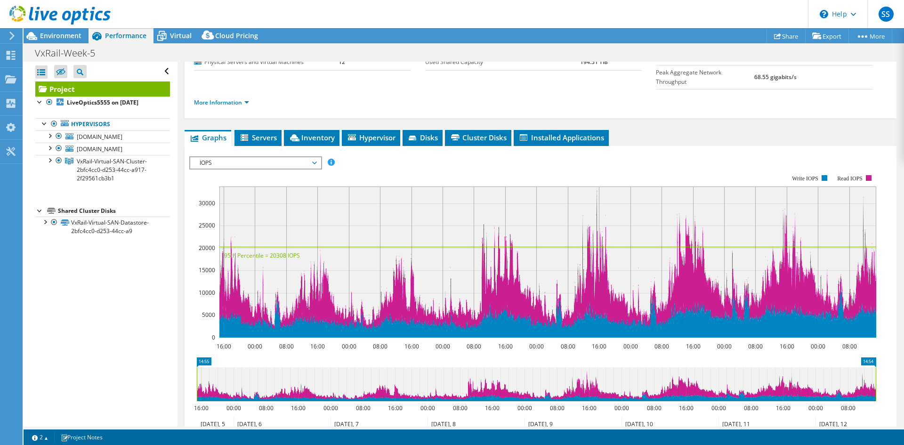
scroll to position [159, 0]
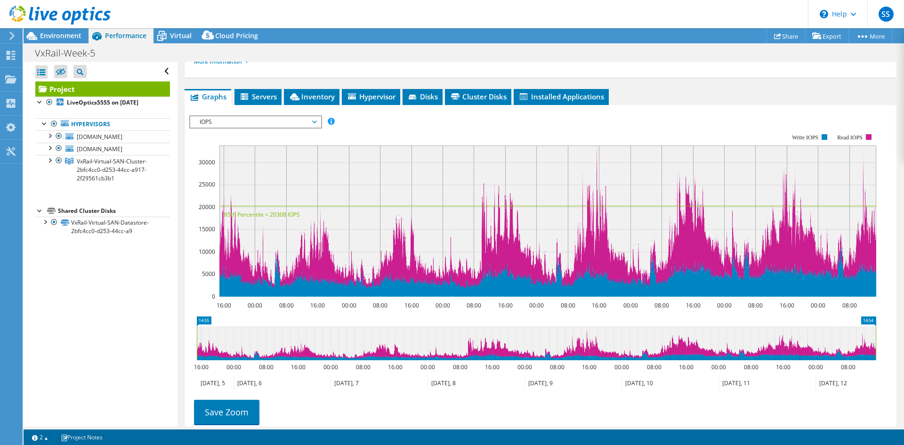
click at [567, 376] on icon at bounding box center [573, 384] width 97 height 16
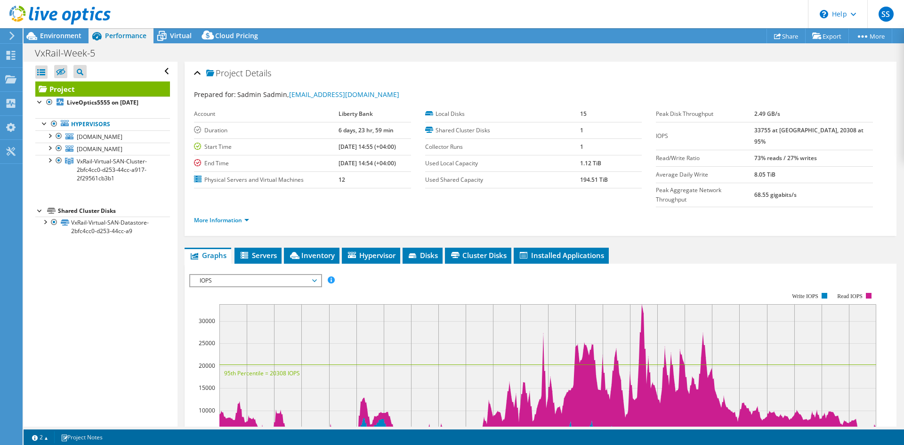
scroll to position [0, 0]
click at [148, 57] on div "VxRail-Week-5 Print" at bounding box center [464, 52] width 881 height 17
click at [80, 53] on h1 "VxRail-Week-5" at bounding box center [70, 53] width 79 height 10
click at [73, 40] on span "Environment" at bounding box center [60, 35] width 41 height 9
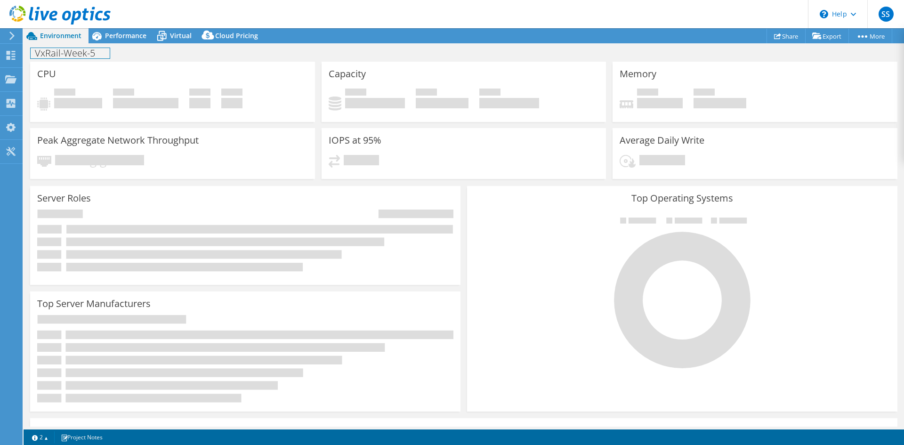
click at [99, 54] on h1 "VxRail-Week-5" at bounding box center [70, 53] width 79 height 10
click at [174, 51] on div "VxRail-Week-5 Print" at bounding box center [464, 52] width 881 height 17
click at [38, 78] on div "Projects" at bounding box center [44, 80] width 45 height 24
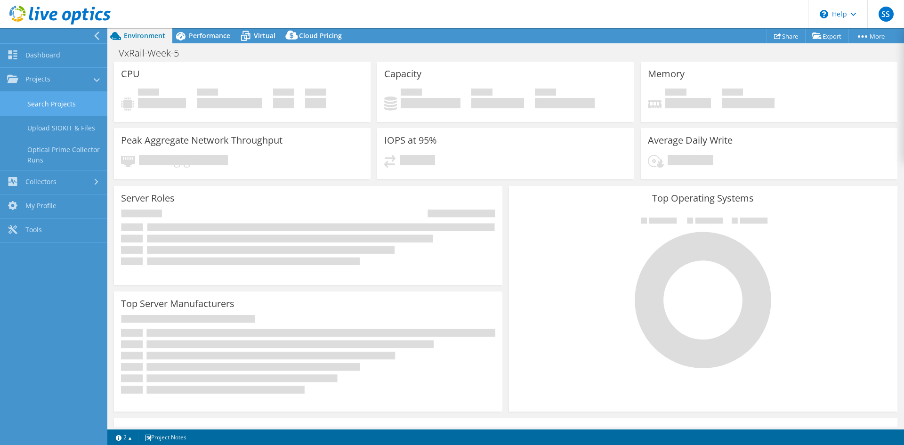
click at [42, 104] on link "Search Projects" at bounding box center [53, 104] width 107 height 24
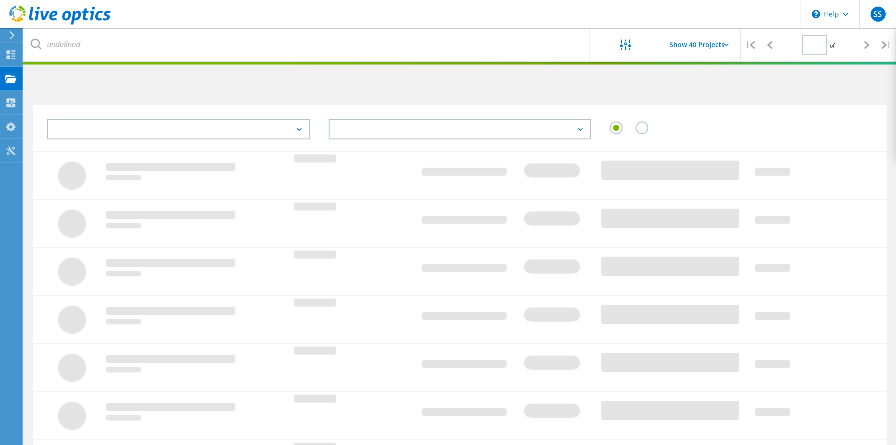
type input "1"
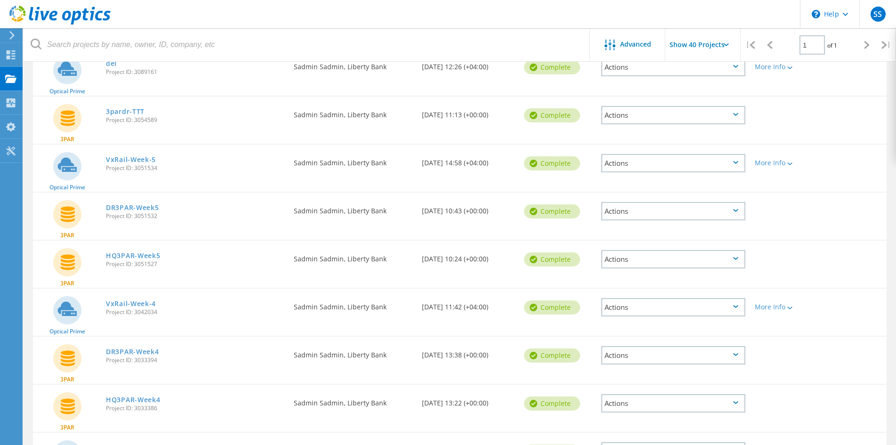
scroll to position [188, 0]
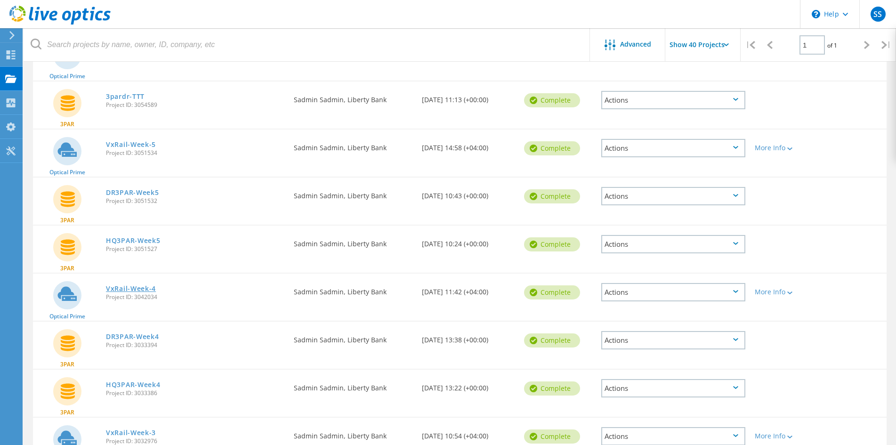
click at [148, 291] on link "VxRail-Week-4" at bounding box center [131, 288] width 50 height 7
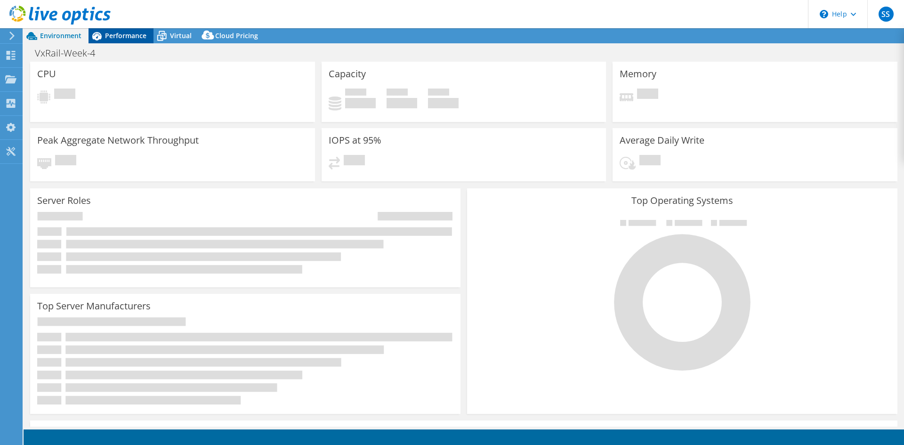
select select "USD"
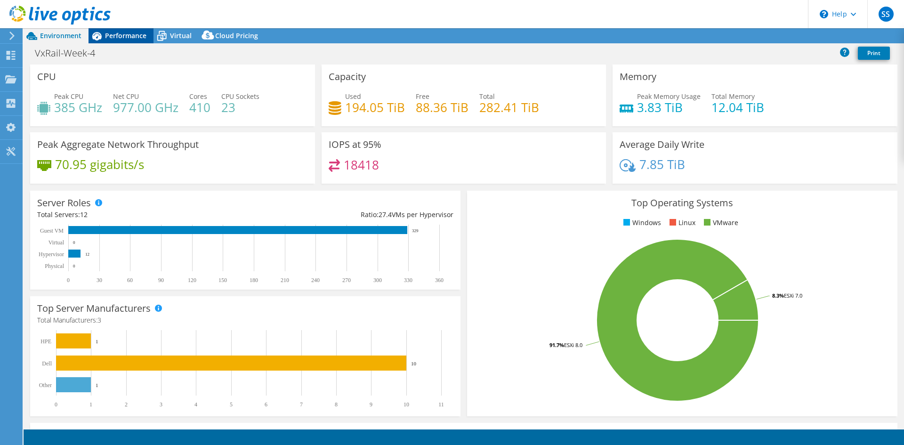
click at [112, 33] on span "Performance" at bounding box center [125, 35] width 41 height 9
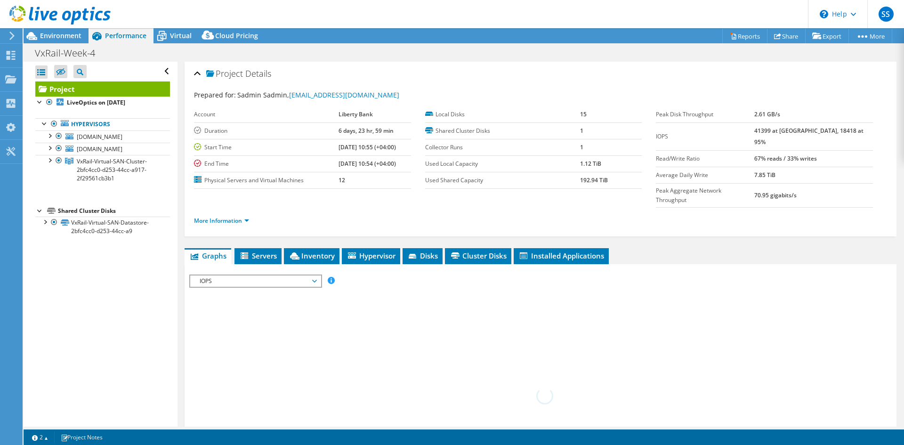
click at [269, 251] on span "Servers" at bounding box center [258, 255] width 38 height 9
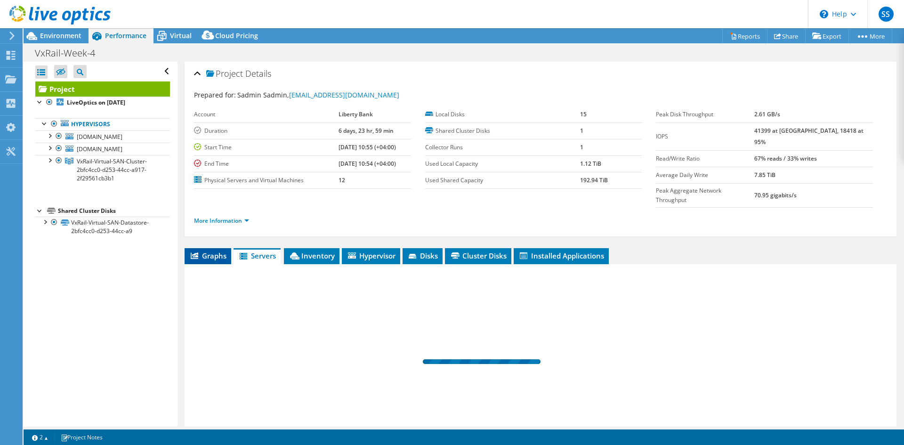
click at [218, 251] on span "Graphs" at bounding box center [207, 255] width 37 height 9
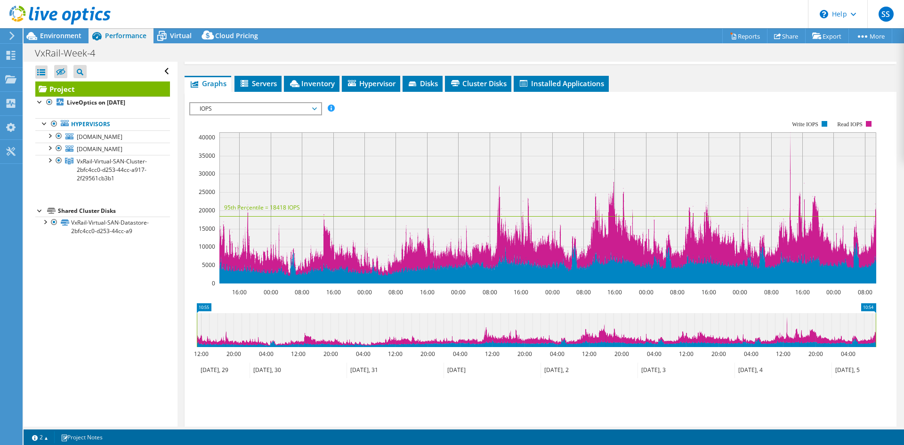
scroll to position [188, 0]
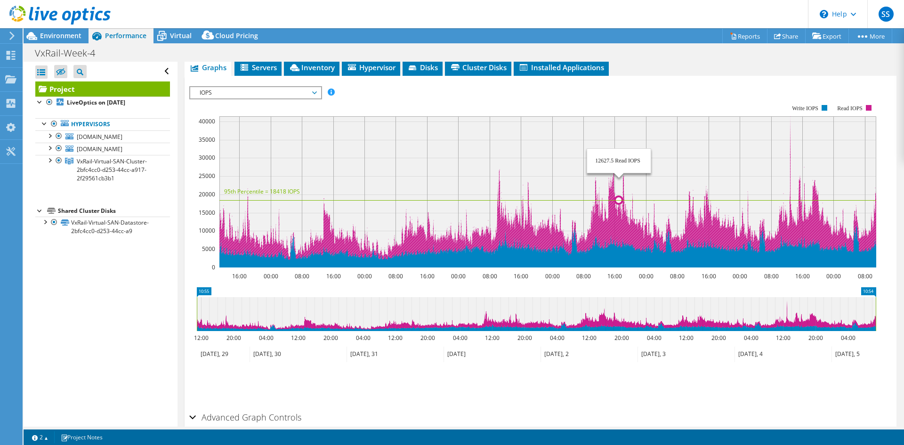
drag, startPoint x: 587, startPoint y: 155, endPoint x: 629, endPoint y: 160, distance: 42.2
click at [629, 160] on rect at bounding box center [547, 191] width 657 height 151
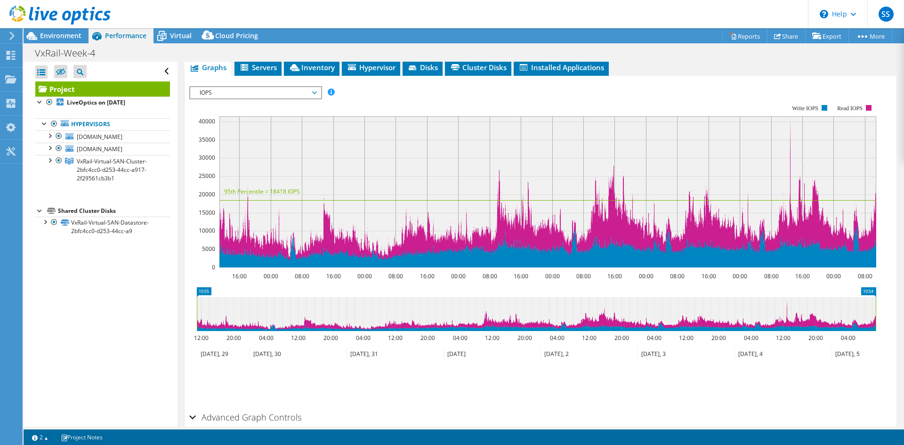
click at [590, 347] on icon at bounding box center [589, 355] width 97 height 16
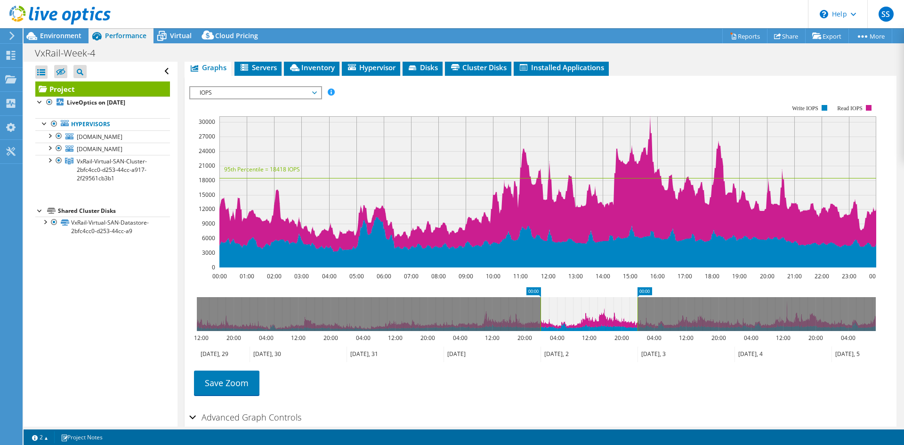
click at [590, 347] on icon at bounding box center [589, 355] width 97 height 16
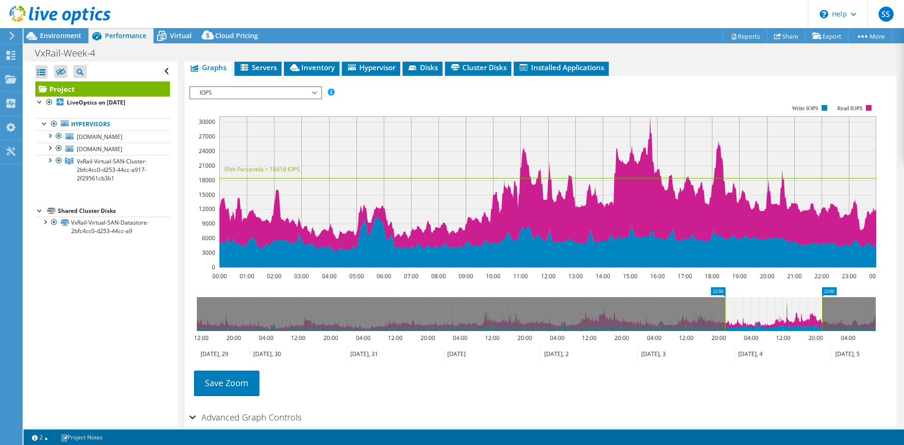
drag, startPoint x: 590, startPoint y: 293, endPoint x: 775, endPoint y: 307, distance: 185.1
click at [775, 307] on icon at bounding box center [773, 314] width 97 height 34
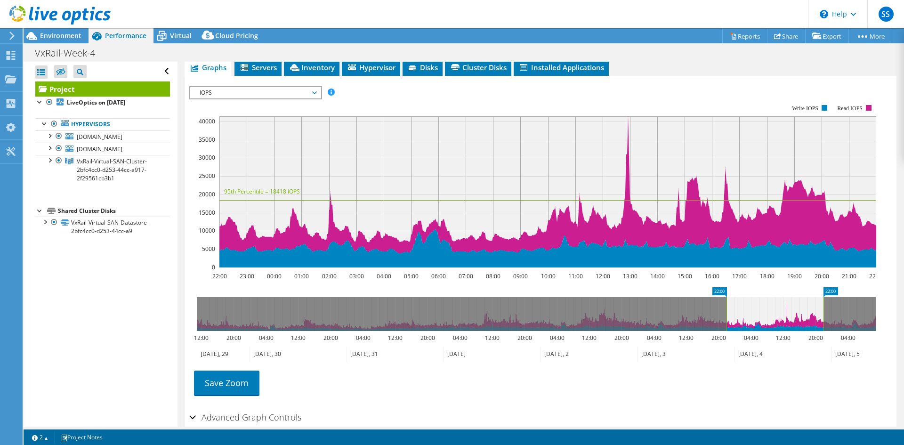
scroll to position [283, 0]
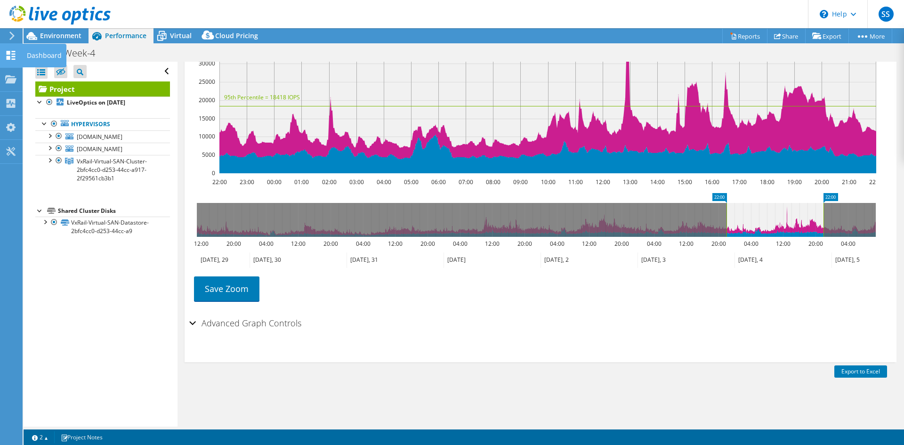
click at [7, 58] on use at bounding box center [11, 55] width 9 height 9
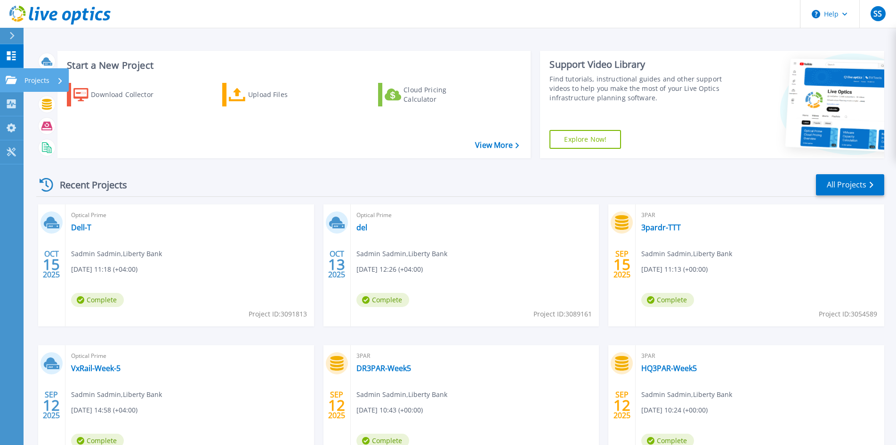
click at [47, 78] on p "Projects" at bounding box center [36, 80] width 25 height 24
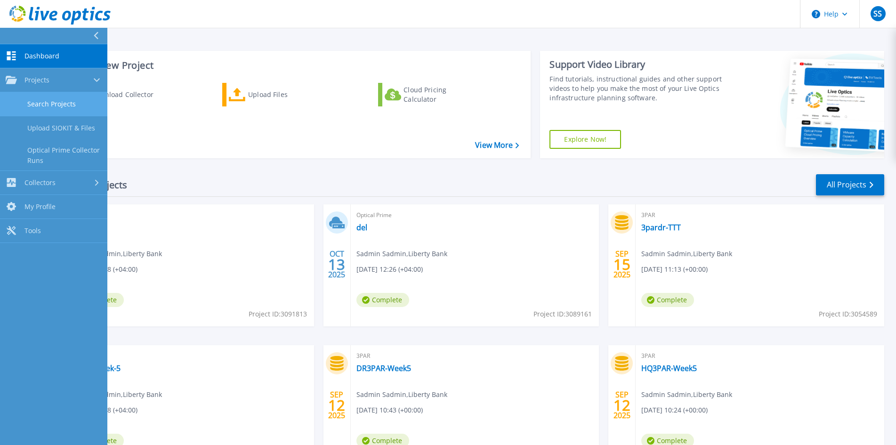
click at [48, 106] on link "Search Projects" at bounding box center [53, 104] width 107 height 24
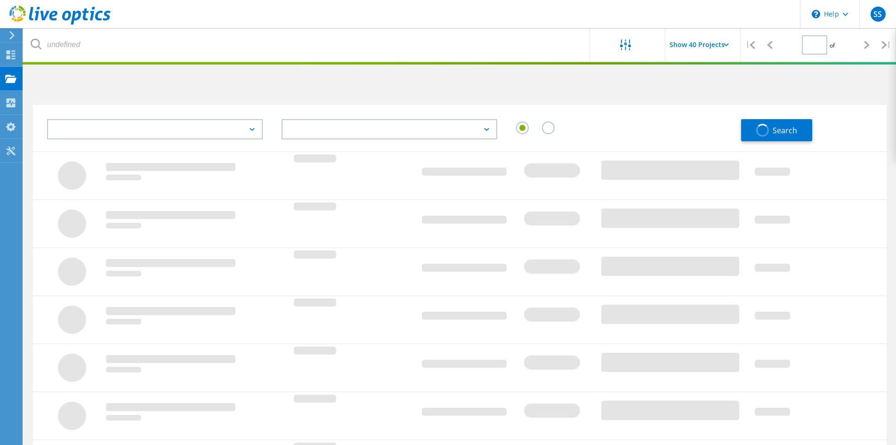
type input "1"
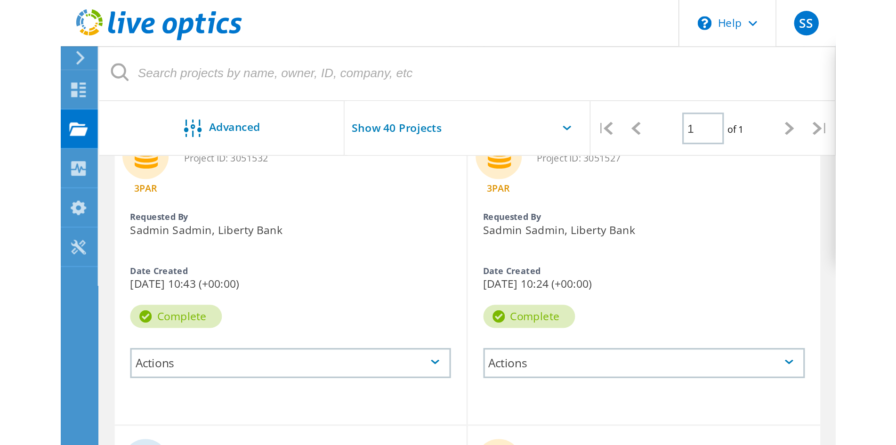
scroll to position [453, 0]
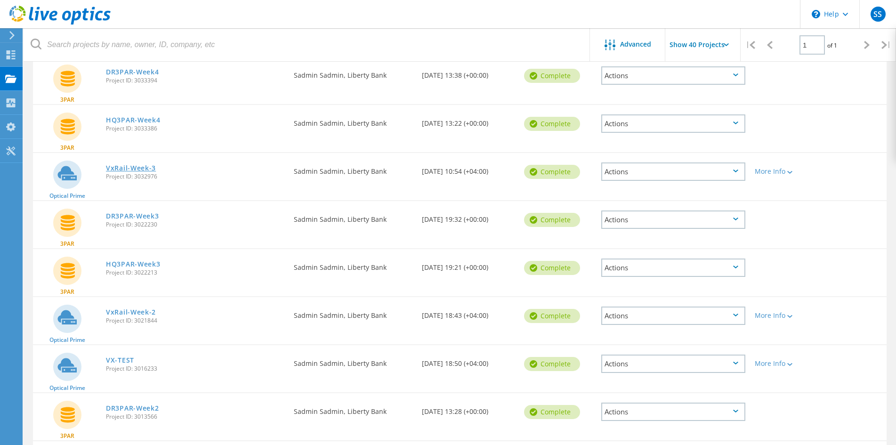
click at [143, 170] on link "VxRail-Week-3" at bounding box center [131, 168] width 50 height 7
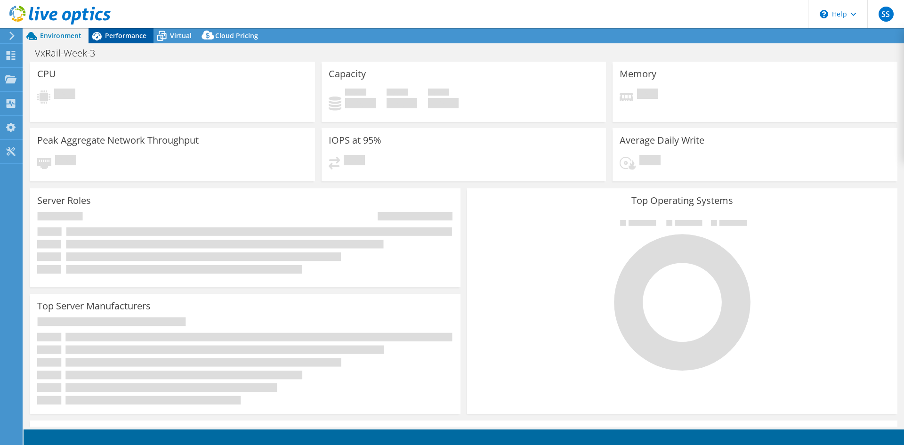
select select "USD"
click at [119, 34] on span "Performance" at bounding box center [125, 35] width 41 height 9
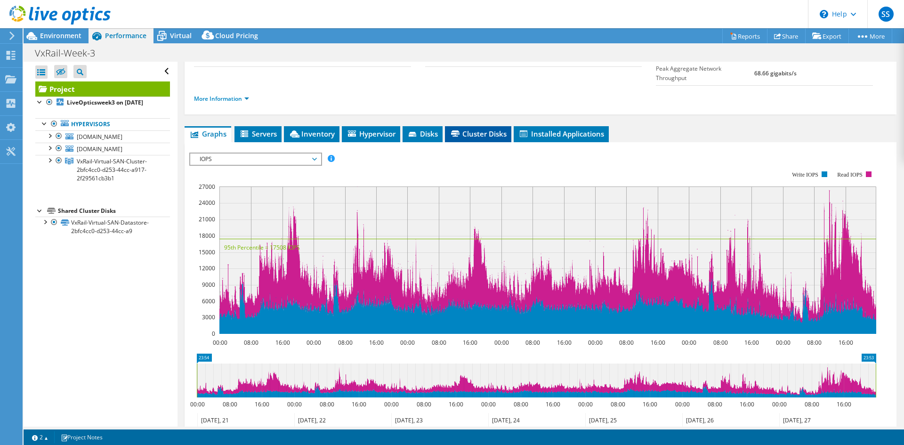
scroll to position [141, 0]
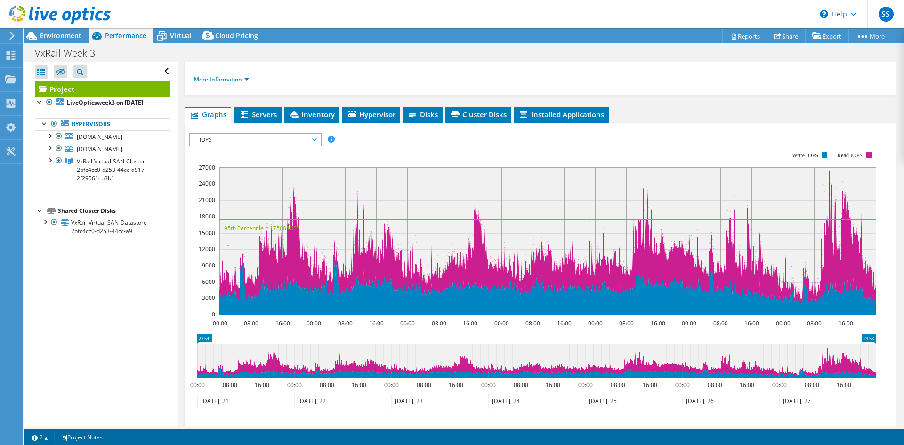
click at [835, 346] on icon at bounding box center [536, 361] width 679 height 34
click at [847, 344] on icon at bounding box center [536, 361] width 679 height 34
click at [803, 394] on icon at bounding box center [827, 402] width 97 height 16
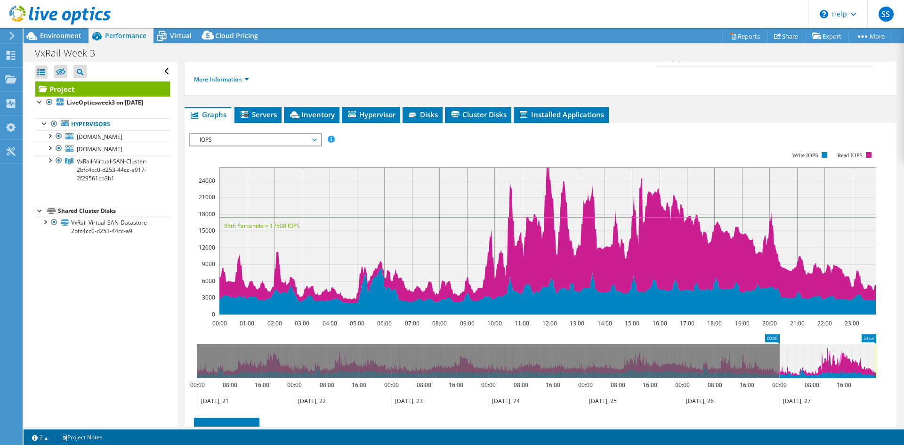
click at [822, 394] on icon at bounding box center [827, 402] width 97 height 16
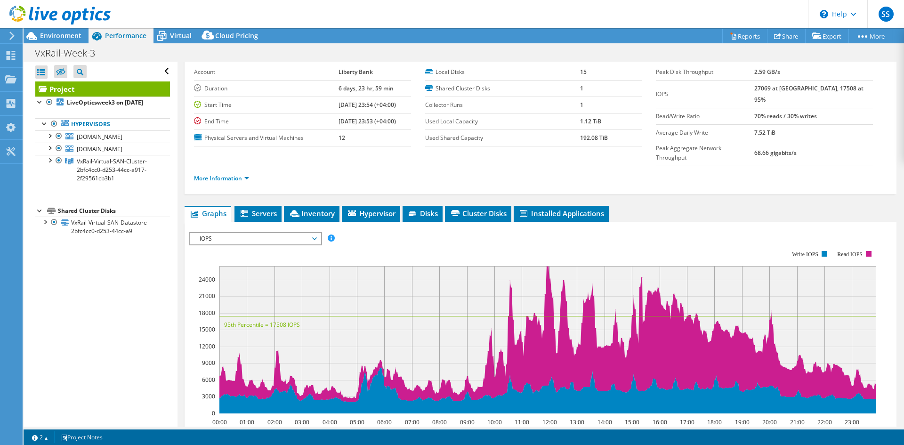
scroll to position [0, 0]
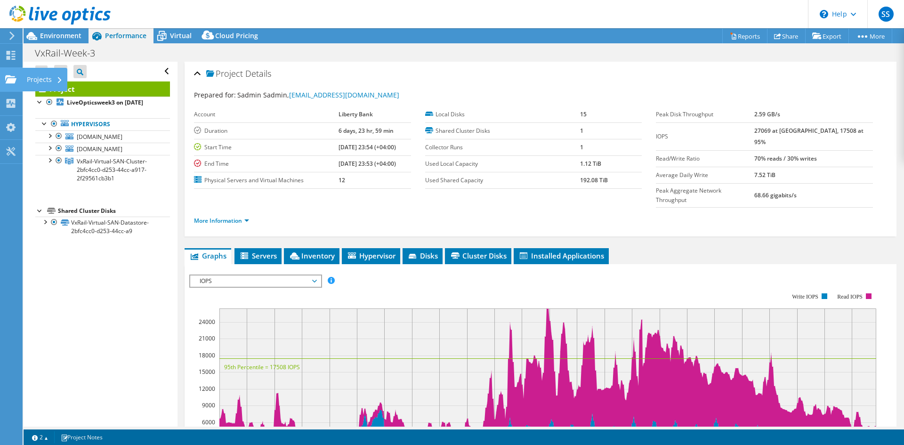
click at [47, 79] on div "Projects" at bounding box center [44, 80] width 45 height 24
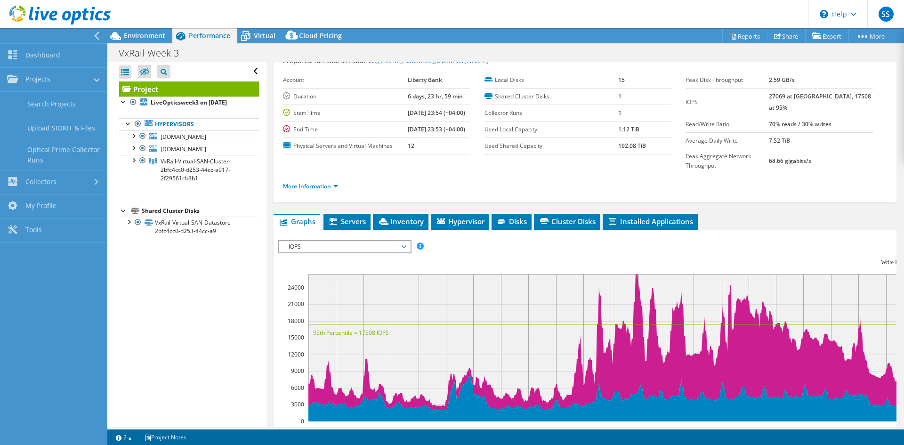
scroll to position [47, 0]
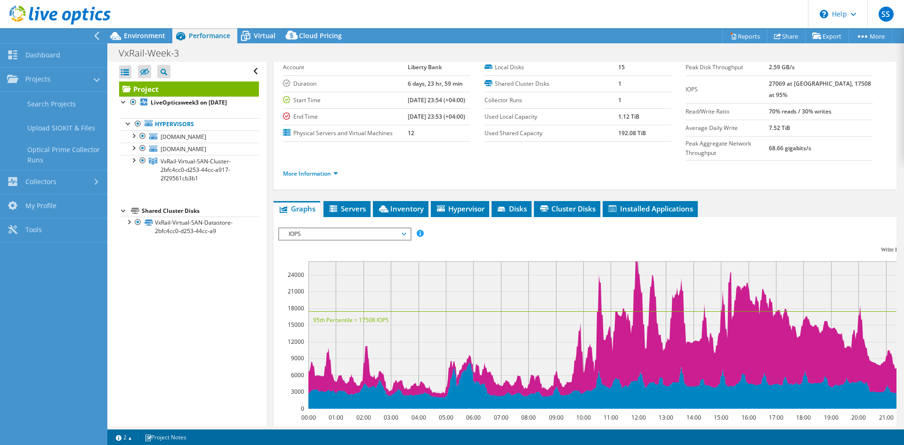
drag, startPoint x: 784, startPoint y: 82, endPoint x: 802, endPoint y: 84, distance: 18.9
click at [802, 84] on tr "IOPS 27069 at Peak, 17508 at 95%" at bounding box center [779, 89] width 187 height 28
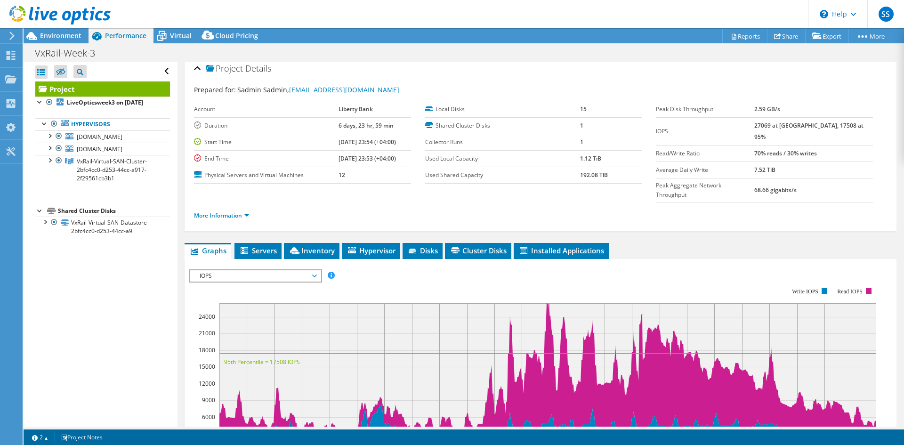
scroll to position [0, 0]
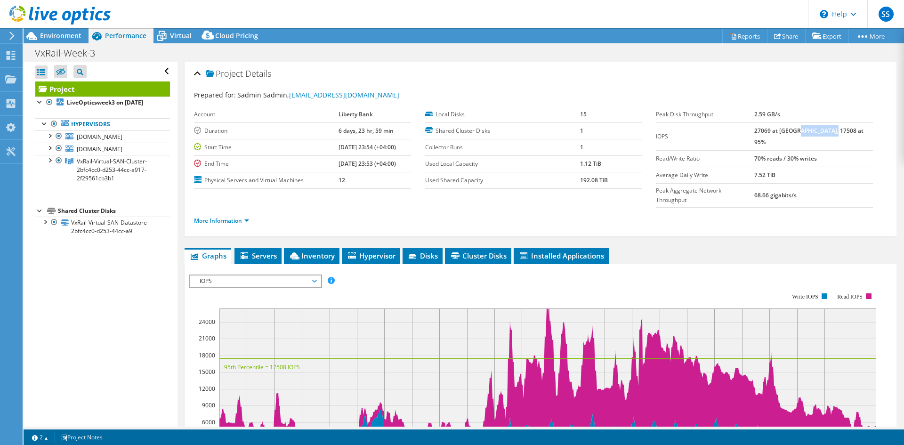
drag, startPoint x: 814, startPoint y: 133, endPoint x: 851, endPoint y: 130, distance: 36.8
click at [851, 130] on td "27069 at Peak, 17508 at 95%" at bounding box center [813, 136] width 119 height 28
click at [715, 219] on div "Project Details Prepared for: Sadmin Sadmin, sadmin@libertybank.ge Account Libe…" at bounding box center [541, 361] width 726 height 599
click at [249, 252] on icon at bounding box center [245, 256] width 9 height 8
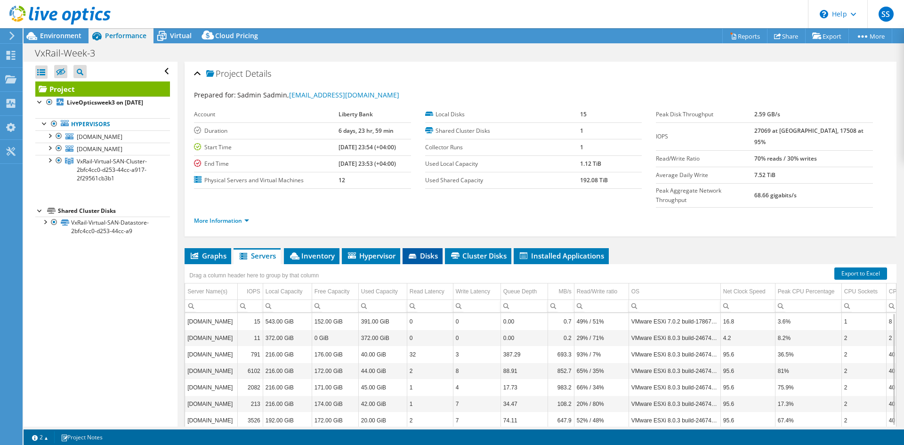
click at [429, 251] on span "Disks" at bounding box center [422, 255] width 31 height 9
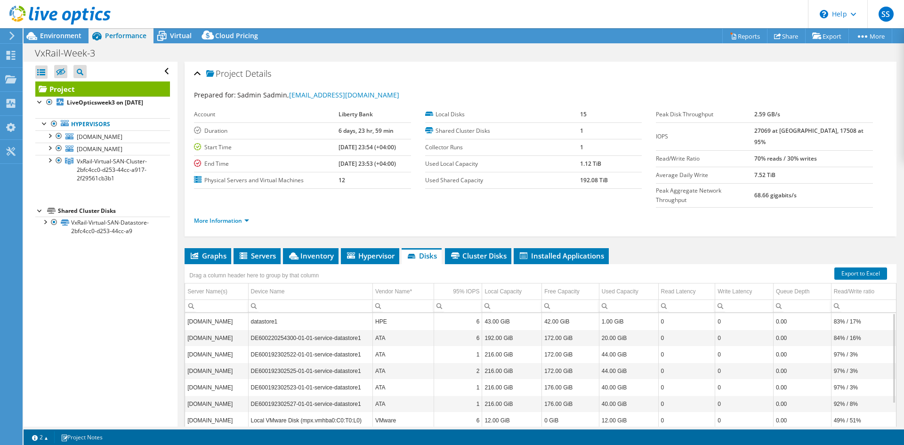
click at [691, 248] on ul "Graphs Servers Inventory Hypervisor Disks Cluster Disks Installed Applications" at bounding box center [541, 256] width 712 height 16
click at [861, 313] on td "83% / 17%" at bounding box center [863, 321] width 65 height 16
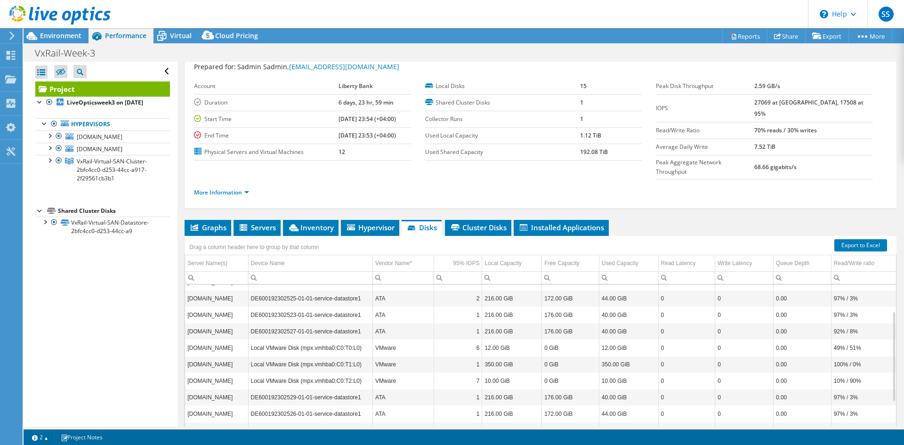
scroll to position [8, 0]
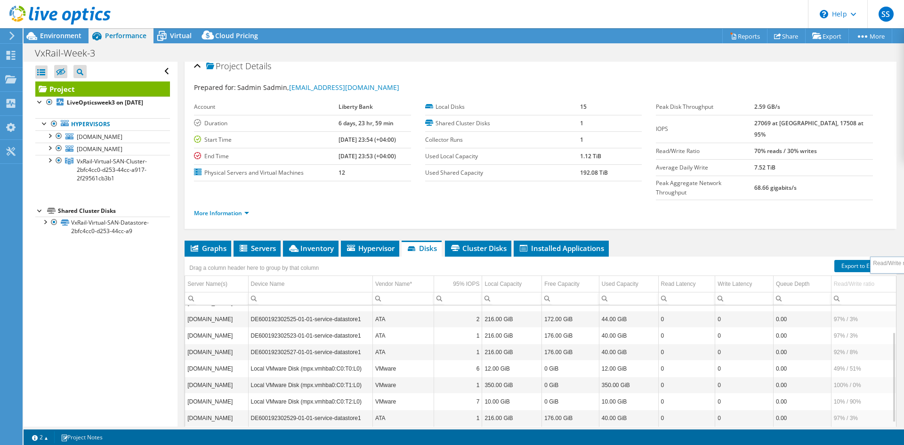
drag, startPoint x: 835, startPoint y: 265, endPoint x: 878, endPoint y: 265, distance: 42.9
click at [863, 260] on link "Export to Excel" at bounding box center [860, 266] width 53 height 12
click at [483, 243] on span "Cluster Disks" at bounding box center [478, 247] width 57 height 9
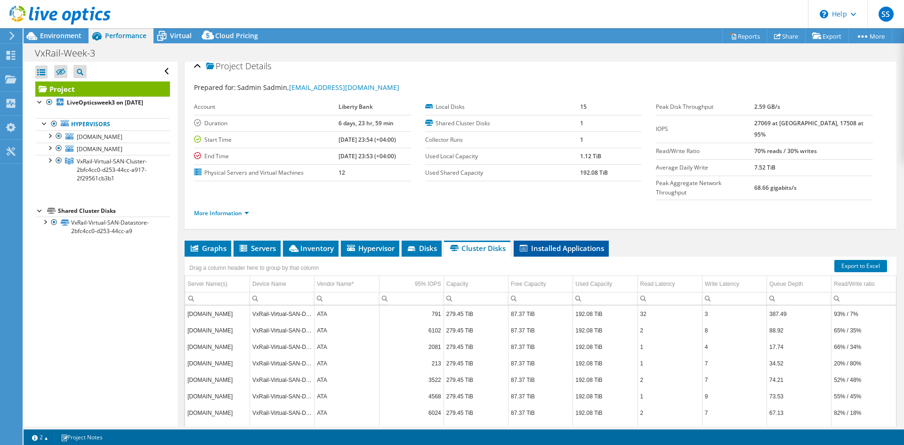
click at [566, 241] on li "Installed Applications" at bounding box center [561, 249] width 95 height 16
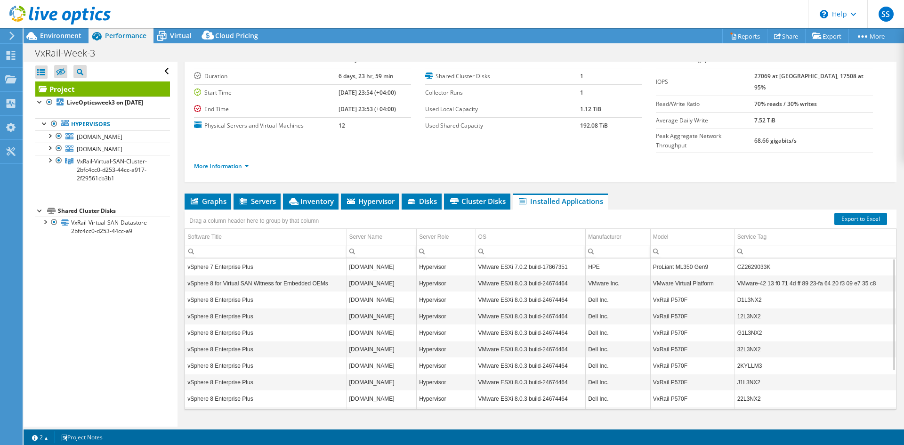
scroll to position [8, 0]
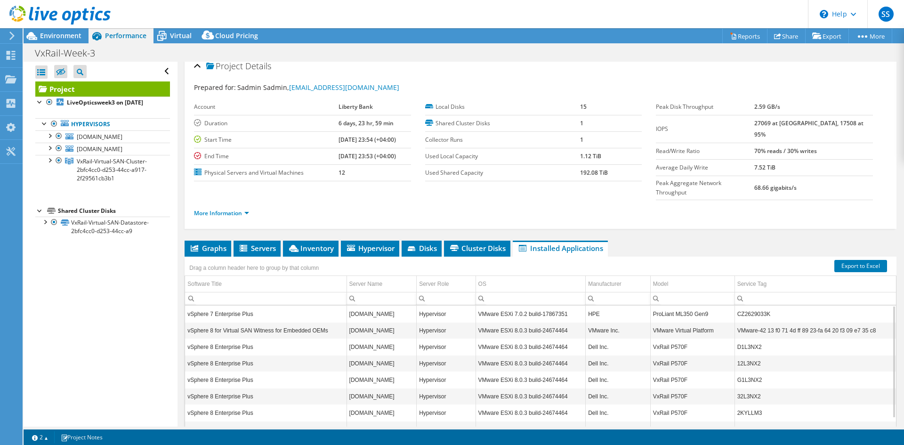
click at [689, 241] on ul "Graphs Servers Inventory Hypervisor Disks Cluster Disks Installed Applications" at bounding box center [541, 249] width 712 height 16
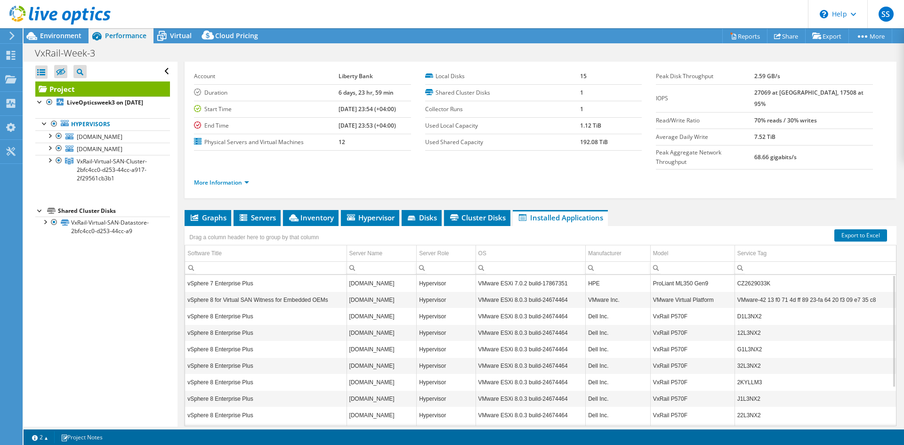
scroll to position [55, 0]
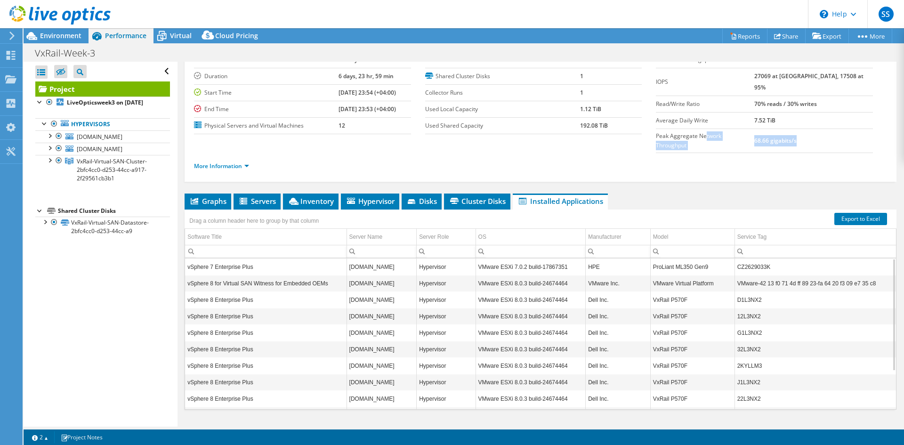
drag, startPoint x: 700, startPoint y: 121, endPoint x: 834, endPoint y: 129, distance: 135.0
click at [834, 129] on tr "Peak Aggregate Network Throughput 68.66 gigabits/s" at bounding box center [764, 141] width 217 height 24
click at [834, 130] on td "68.66 gigabits/s" at bounding box center [813, 141] width 119 height 24
click at [797, 159] on ul "More Information" at bounding box center [540, 165] width 693 height 13
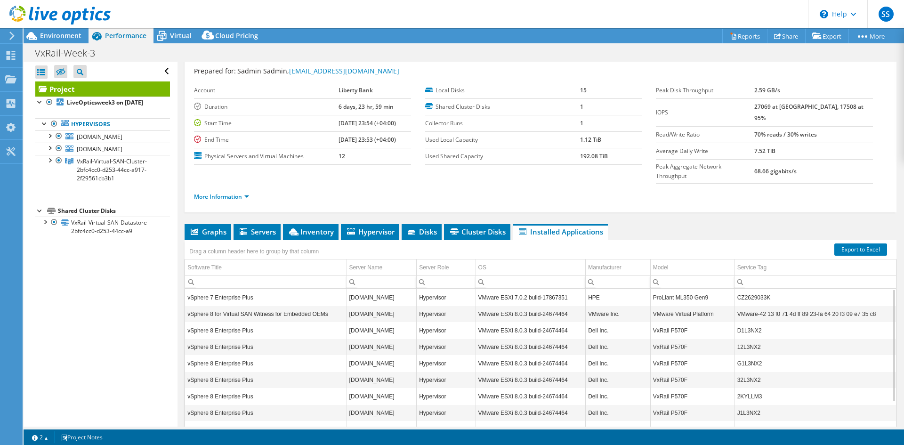
scroll to position [8, 0]
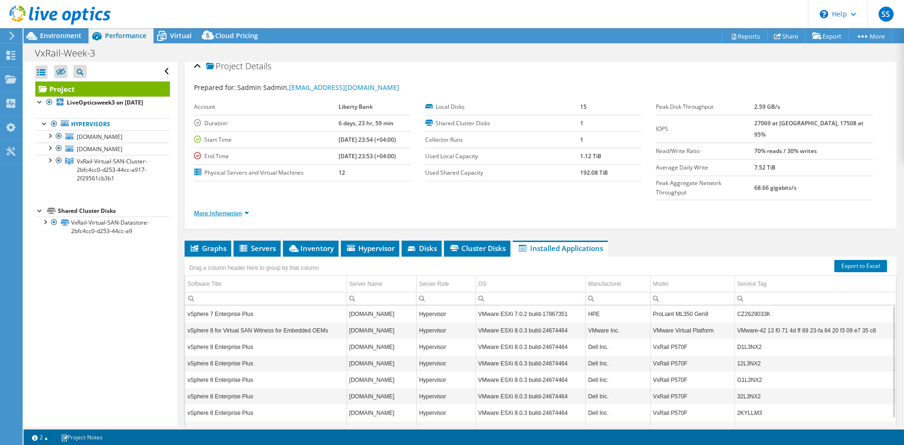
click at [234, 209] on link "More Information" at bounding box center [221, 213] width 55 height 8
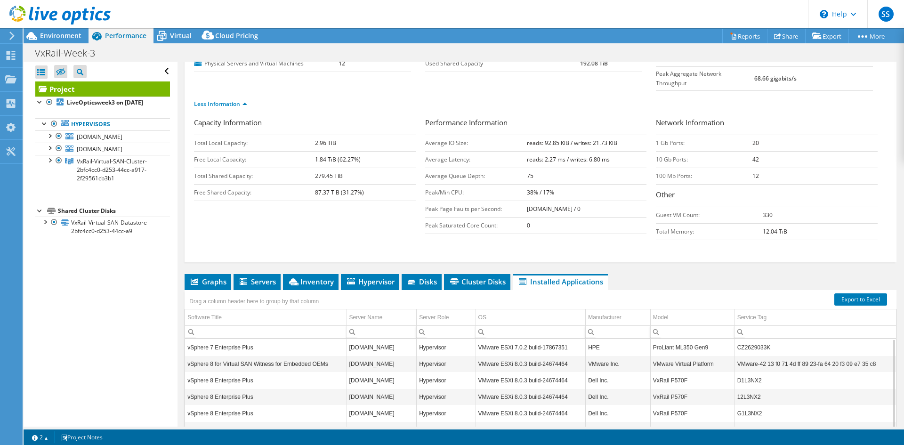
scroll to position [196, 0]
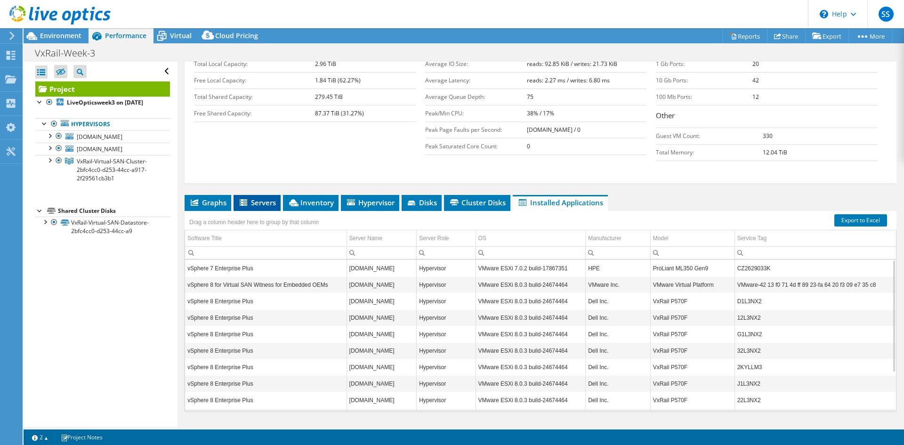
click at [258, 198] on span "Servers" at bounding box center [257, 202] width 38 height 9
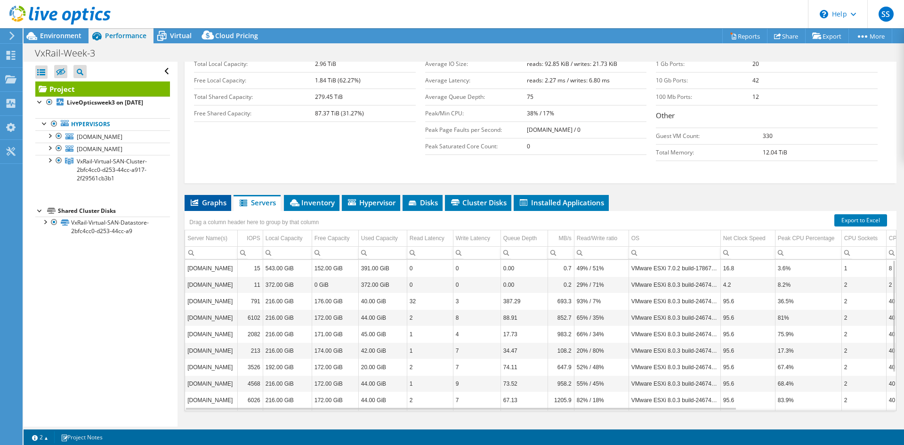
click at [214, 198] on span "Graphs" at bounding box center [207, 202] width 37 height 9
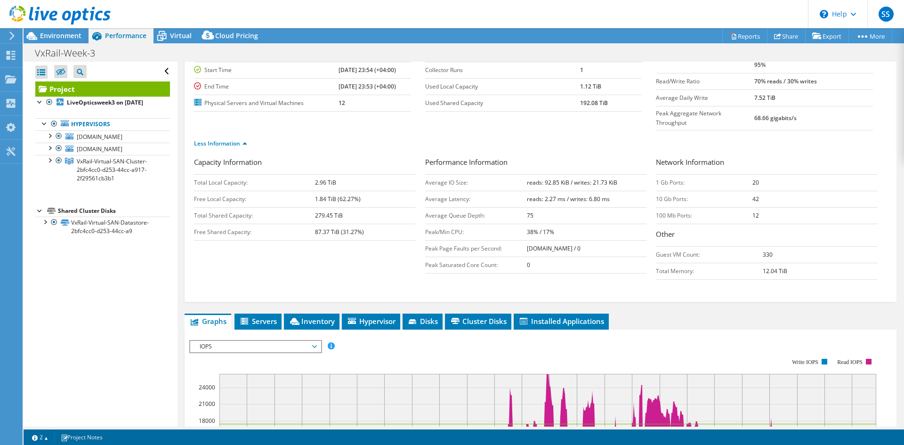
scroll to position [0, 0]
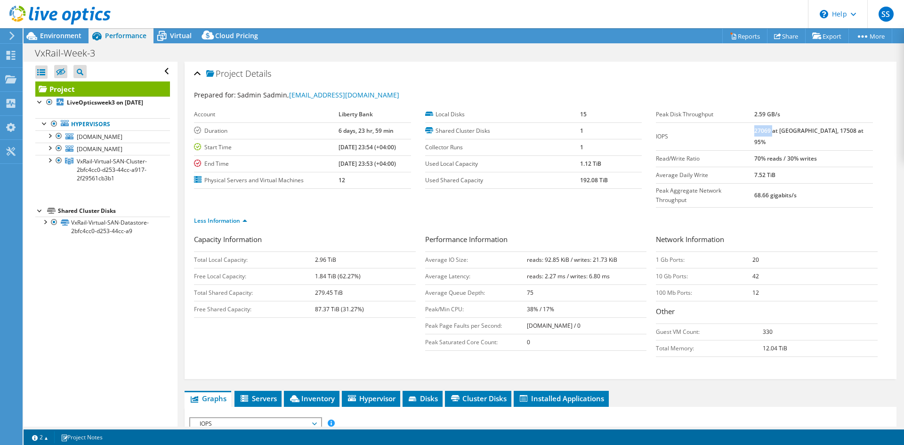
drag, startPoint x: 773, startPoint y: 129, endPoint x: 791, endPoint y: 130, distance: 17.5
click at [791, 130] on b "27069 at Peak, 17508 at 95%" at bounding box center [808, 136] width 109 height 19
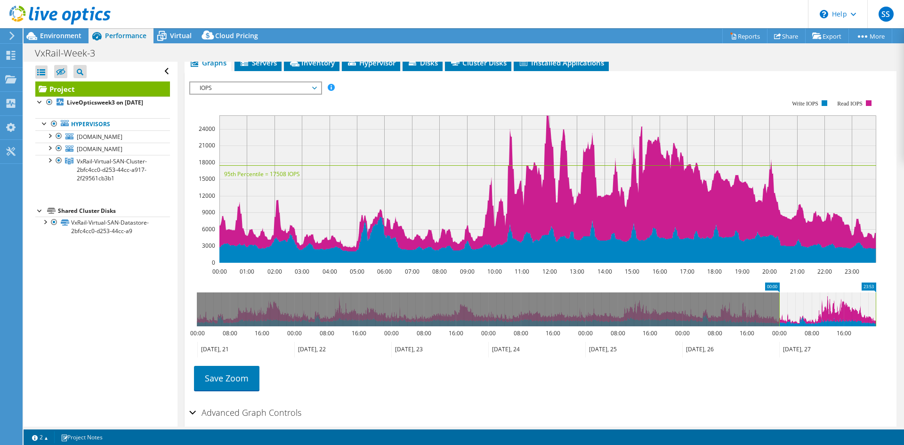
scroll to position [358, 0]
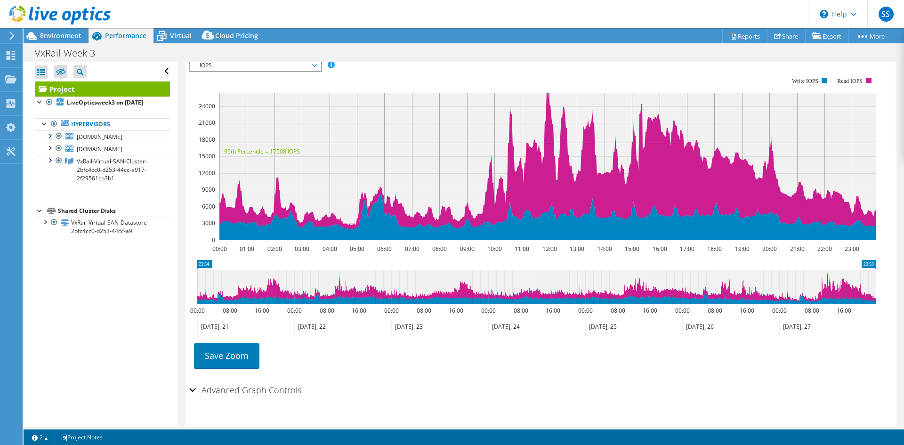
drag, startPoint x: 779, startPoint y: 269, endPoint x: 0, endPoint y: 251, distance: 779.6
click at [0, 251] on div "SS End User Sadmin Sadmin sadmin@libertybank.ge Liberty Bank My Profile Log Out…" at bounding box center [452, 222] width 904 height 445
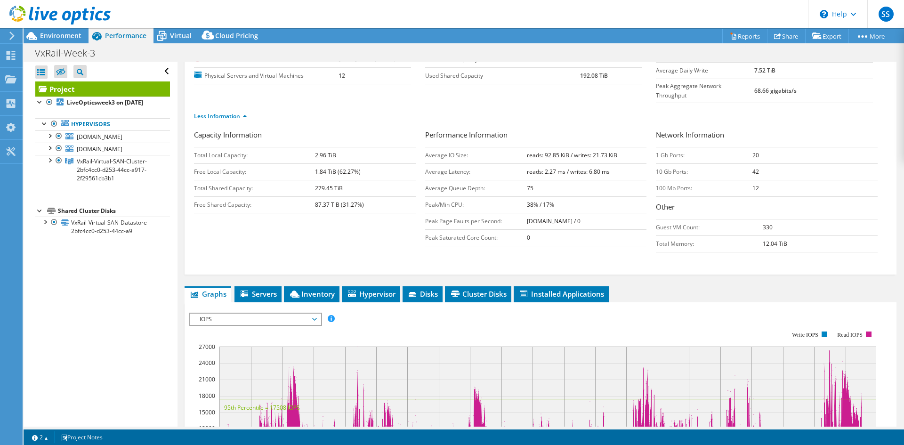
scroll to position [0, 0]
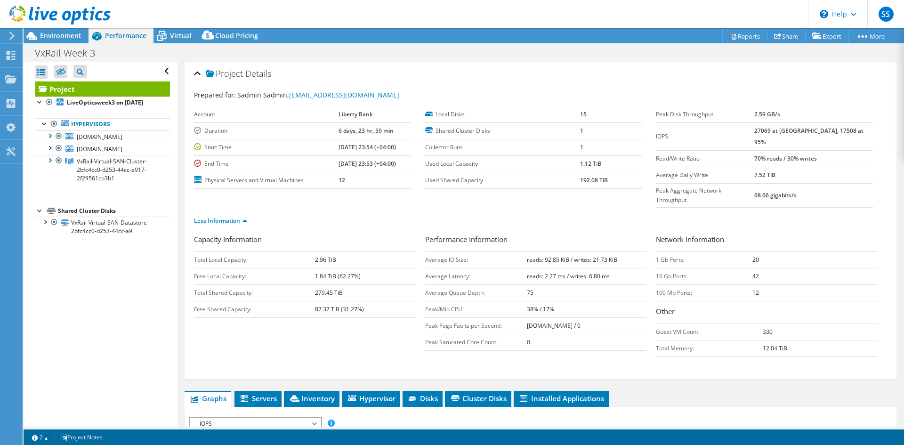
click at [552, 53] on div "VxRail-Week-3 Print" at bounding box center [464, 52] width 881 height 17
click at [563, 83] on div "Project Details" at bounding box center [540, 74] width 693 height 20
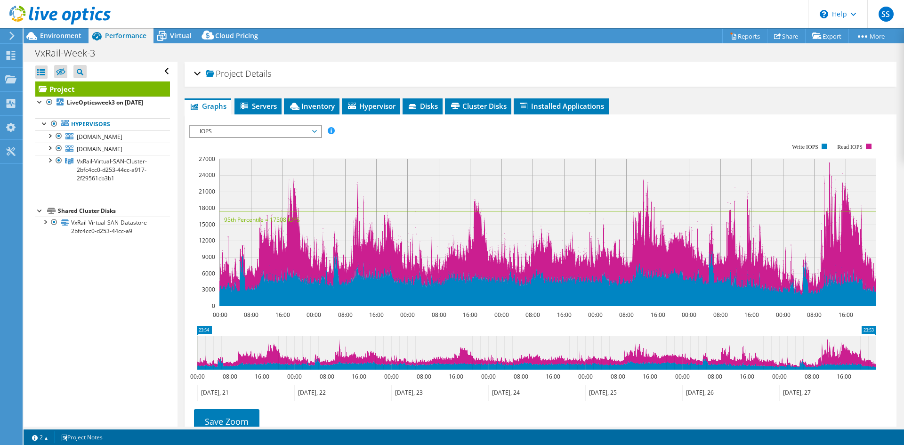
click at [196, 70] on div "Project Details" at bounding box center [540, 74] width 693 height 20
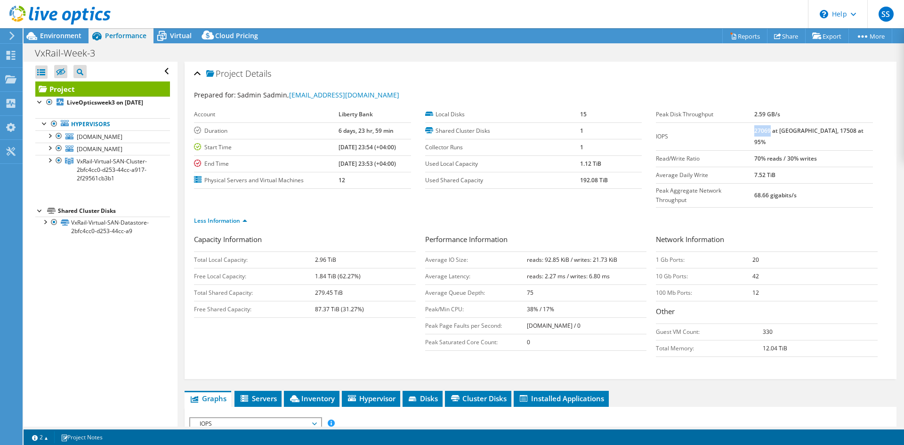
drag, startPoint x: 773, startPoint y: 133, endPoint x: 788, endPoint y: 132, distance: 14.7
click at [788, 132] on b "27069 at Peak, 17508 at 95%" at bounding box center [808, 136] width 109 height 19
copy b "27069"
drag, startPoint x: 542, startPoint y: 241, endPoint x: 566, endPoint y: 240, distance: 24.1
click at [566, 256] on b "reads: 92.85 KiB / writes: 21.73 KiB" at bounding box center [572, 260] width 90 height 8
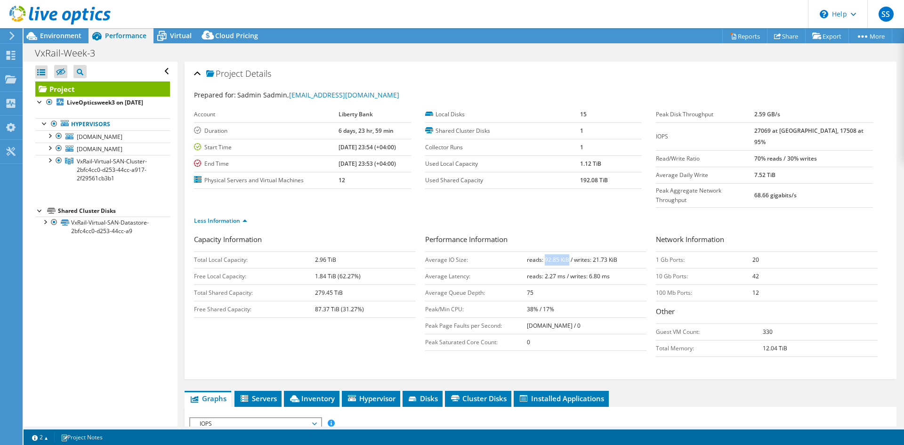
copy b "92.85 KiB"
drag, startPoint x: 590, startPoint y: 241, endPoint x: 604, endPoint y: 242, distance: 14.1
click at [604, 256] on b "reads: 92.85 KiB / writes: 21.73 KiB" at bounding box center [572, 260] width 90 height 8
copy b "21.73"
click at [595, 256] on b "reads: 92.85 KiB / writes: 21.73 KiB" at bounding box center [572, 260] width 90 height 8
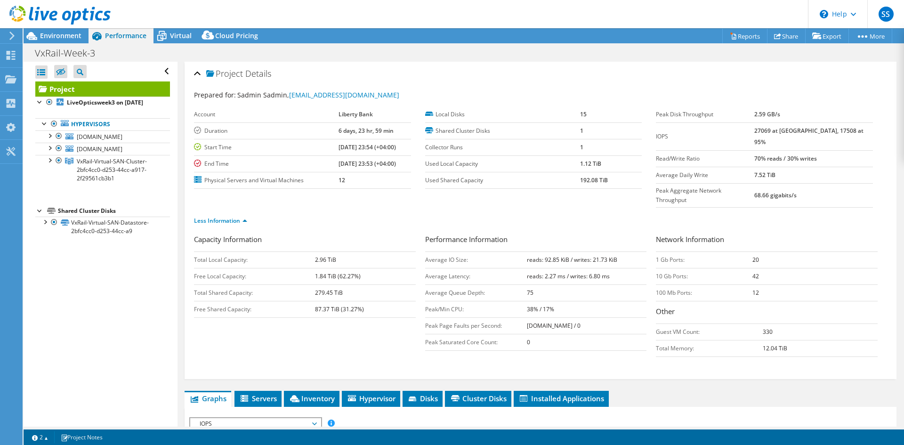
click at [589, 256] on b "reads: 92.85 KiB / writes: 21.73 KiB" at bounding box center [572, 260] width 90 height 8
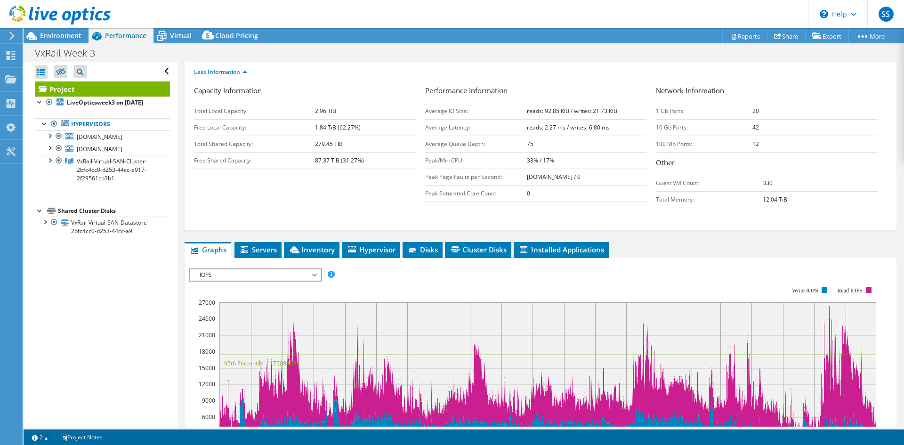
scroll to position [170, 0]
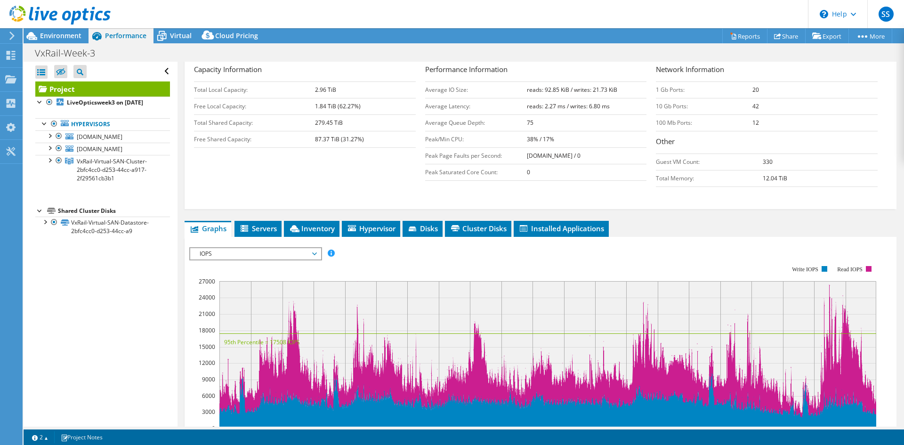
click at [808, 237] on div "IOPS Disk Throughput IO Size Latency Queue Depth CPU Percentage Memory Page Fau…" at bounding box center [540, 403] width 703 height 332
click at [805, 221] on ul "Graphs Servers Inventory Hypervisor Disks Cluster Disks Installed Applications" at bounding box center [541, 229] width 712 height 16
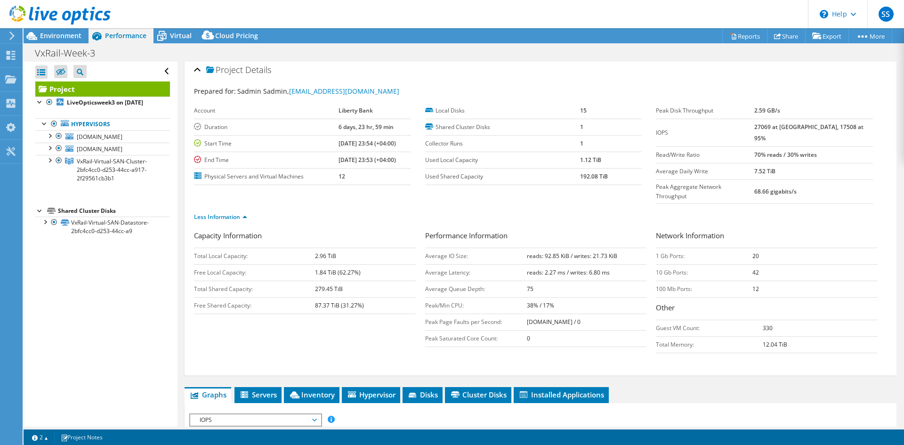
scroll to position [0, 0]
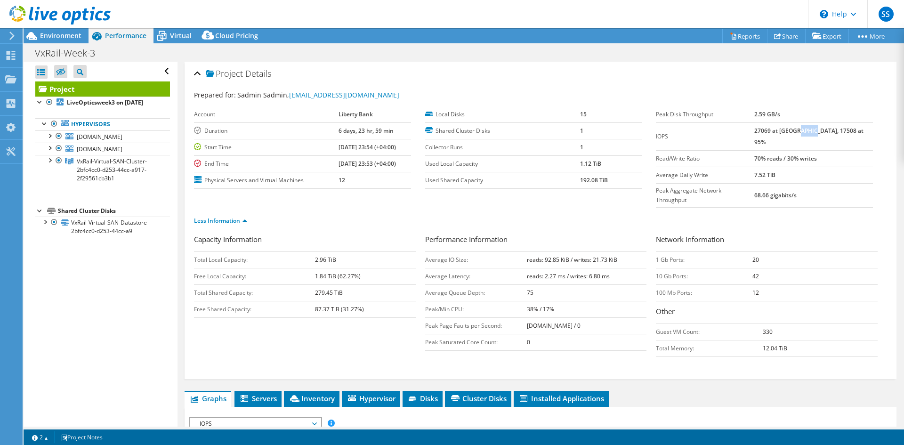
drag, startPoint x: 814, startPoint y: 129, endPoint x: 831, endPoint y: 128, distance: 16.5
click at [831, 128] on b "27069 at Peak, 17508 at 95%" at bounding box center [808, 136] width 109 height 19
copy b "17508"
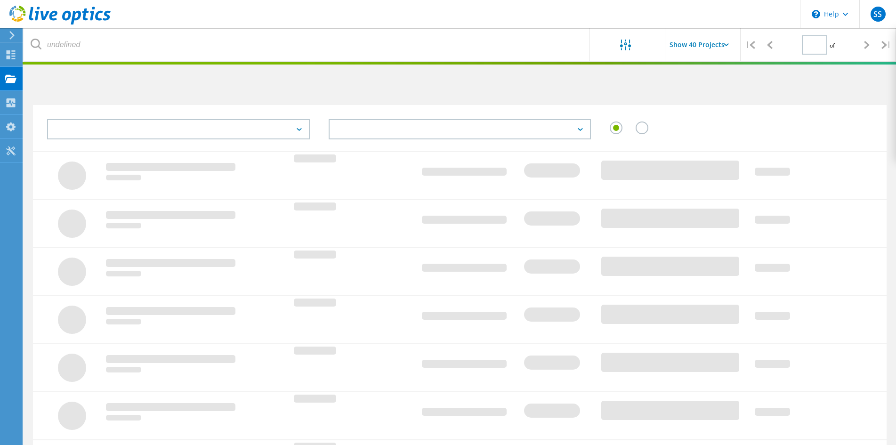
type input "1"
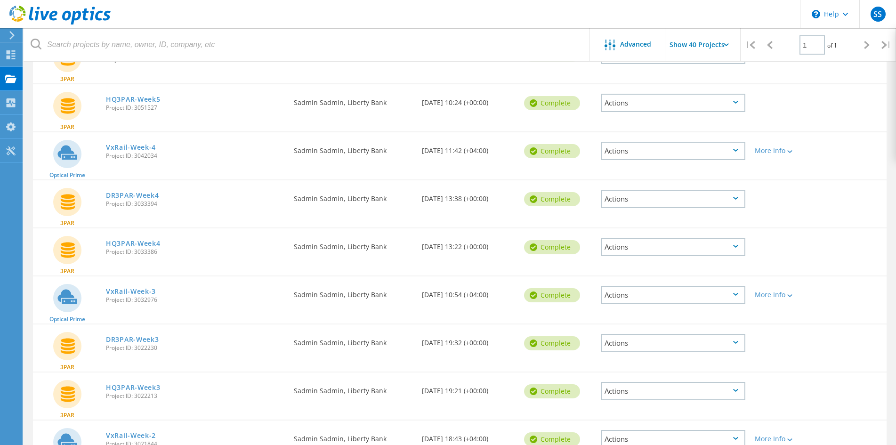
scroll to position [377, 0]
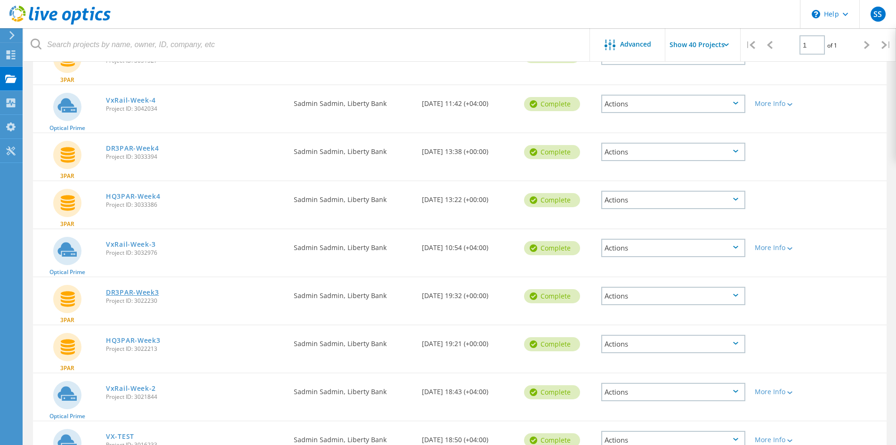
click at [141, 293] on link "DR3PAR-Week3" at bounding box center [132, 292] width 53 height 7
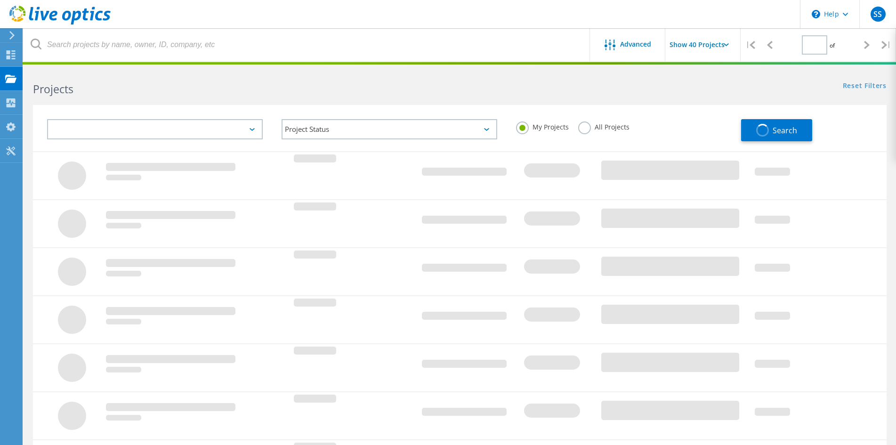
type input "1"
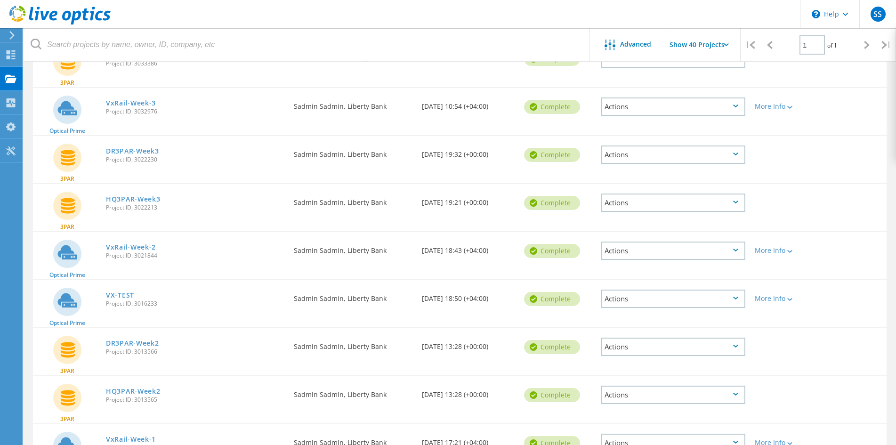
scroll to position [471, 0]
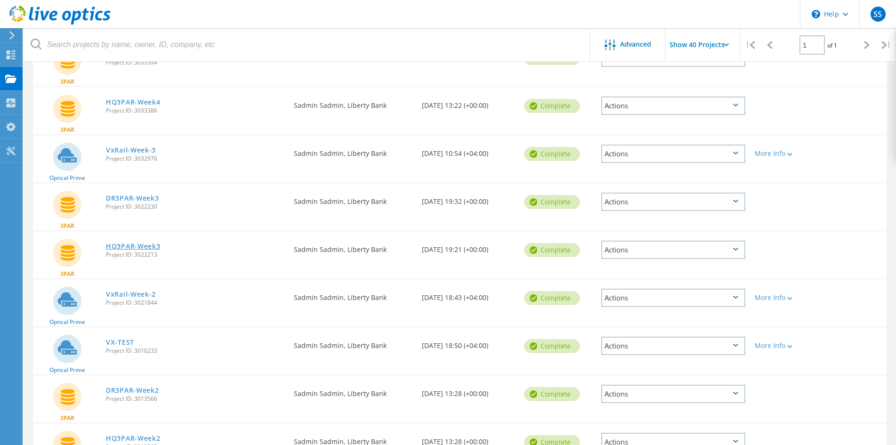
click at [145, 245] on link "HQ3PAR-Week3" at bounding box center [133, 246] width 54 height 7
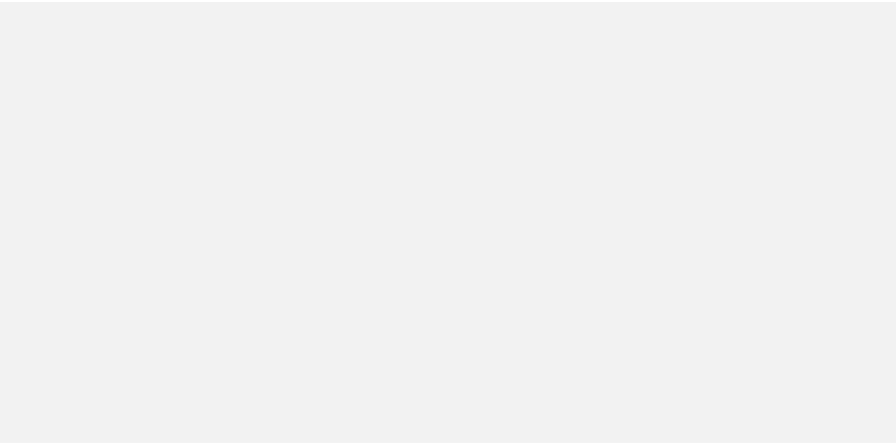
scroll to position [224, 0]
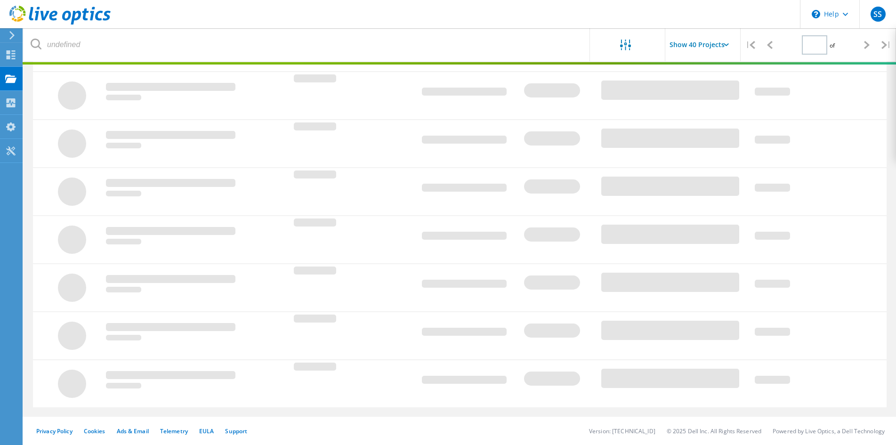
type input "1"
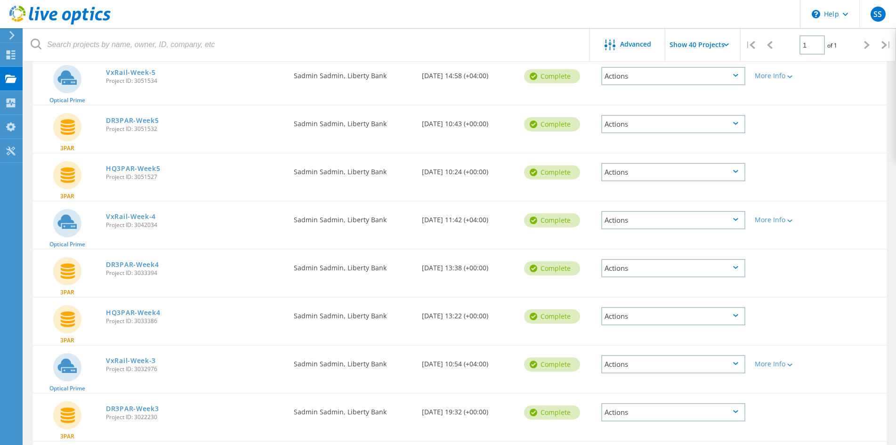
scroll to position [271, 0]
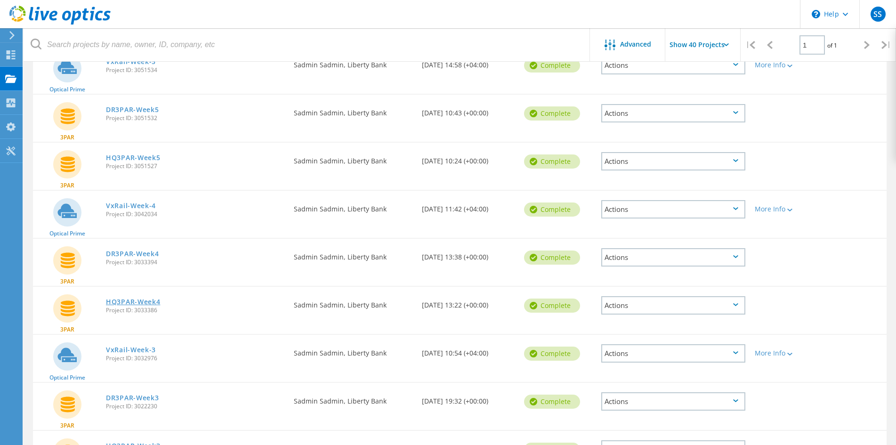
click at [146, 302] on link "HQ3PAR-Week4" at bounding box center [133, 302] width 54 height 7
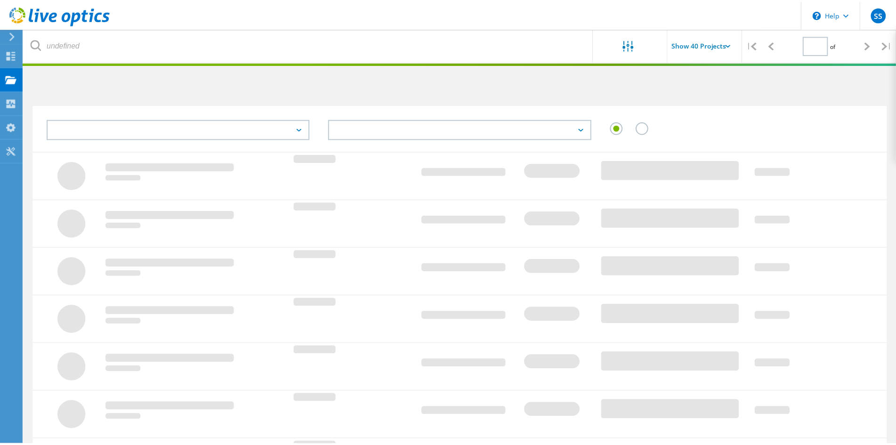
scroll to position [224, 0]
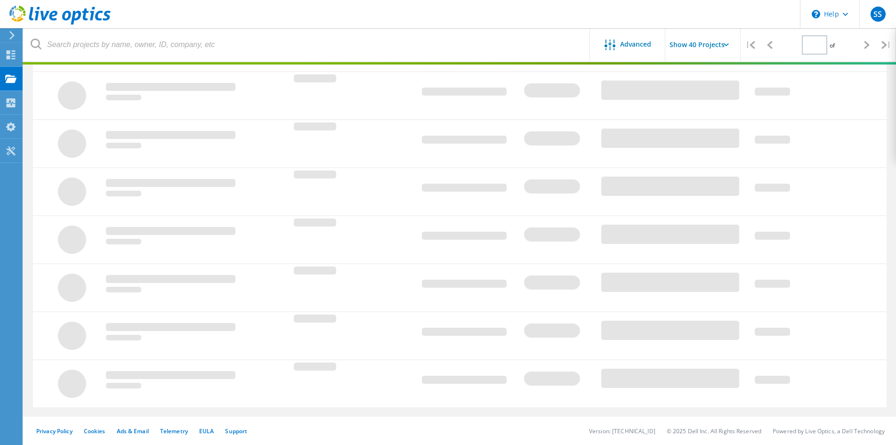
type input "1"
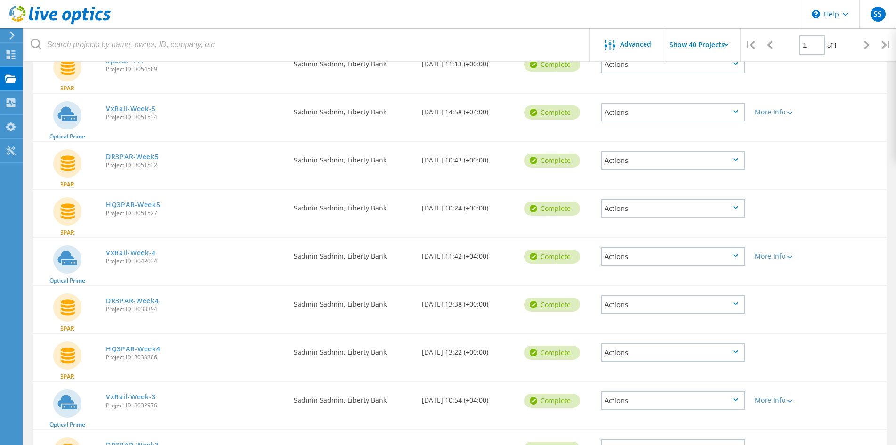
drag, startPoint x: 150, startPoint y: 254, endPoint x: 198, endPoint y: 256, distance: 48.1
click at [150, 254] on link "VxRail-Week-4" at bounding box center [131, 253] width 50 height 7
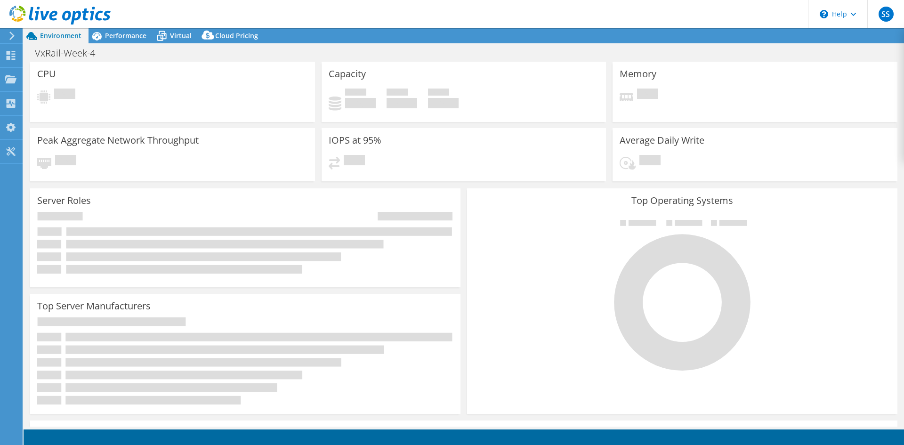
select select "USD"
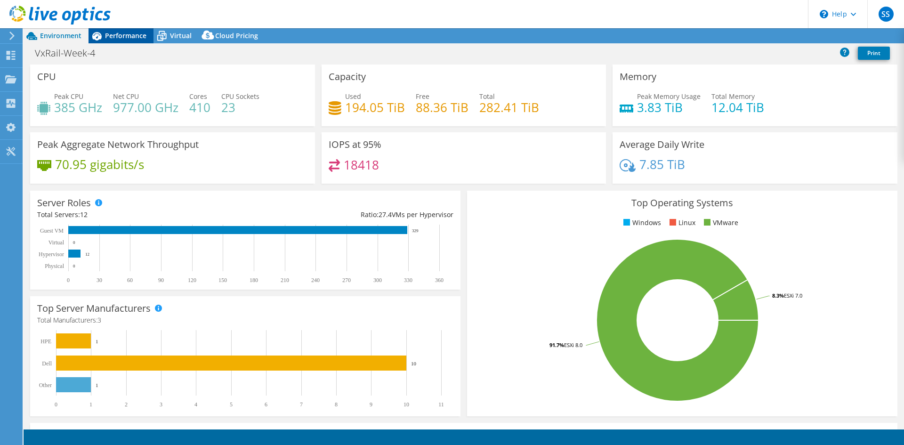
click at [117, 38] on span "Performance" at bounding box center [125, 35] width 41 height 9
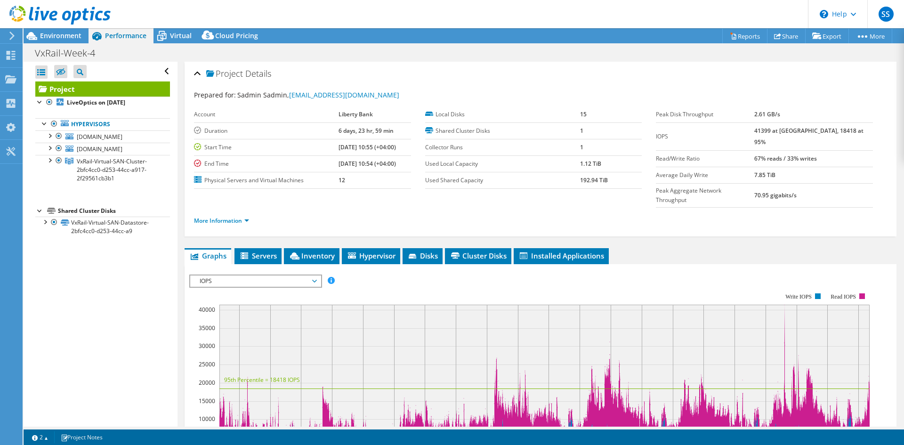
click at [122, 34] on span "Performance" at bounding box center [125, 35] width 41 height 9
drag, startPoint x: 773, startPoint y: 147, endPoint x: 851, endPoint y: 147, distance: 78.6
click at [856, 150] on td "67% reads / 33% writes" at bounding box center [813, 158] width 119 height 16
click at [242, 217] on link "More Information" at bounding box center [221, 221] width 55 height 8
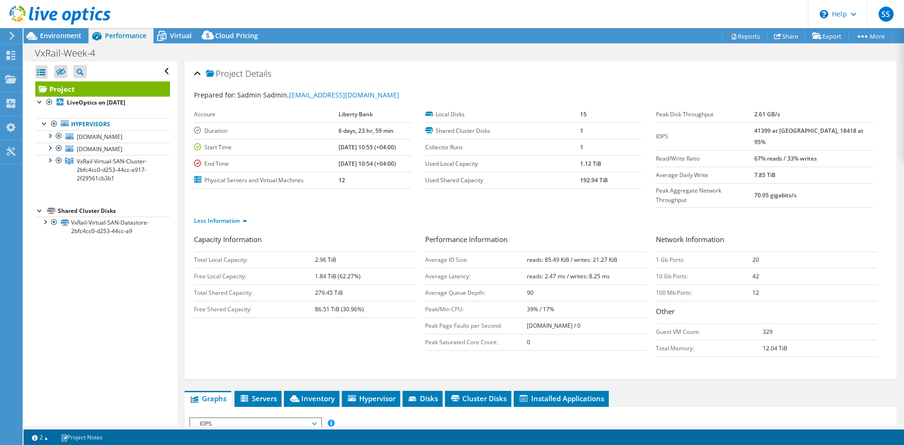
click at [784, 130] on b "41399 at [GEOGRAPHIC_DATA], 18418 at 95%" at bounding box center [808, 136] width 109 height 19
click at [826, 131] on b "41399 at [GEOGRAPHIC_DATA], 18418 at 95%" at bounding box center [808, 136] width 109 height 19
copy b "18418"
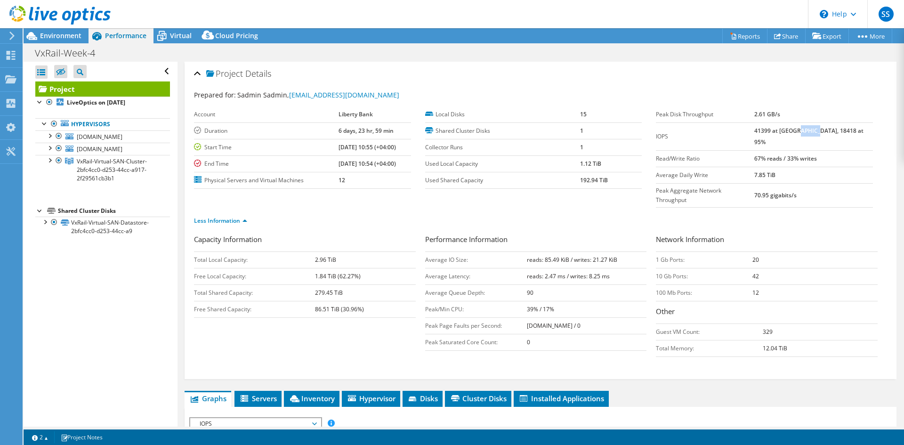
click at [550, 256] on b "reads: 85.49 KiB / writes: 21.27 KiB" at bounding box center [572, 260] width 90 height 8
drag, startPoint x: 541, startPoint y: 240, endPoint x: 554, endPoint y: 240, distance: 13.7
click at [554, 256] on b "reads: 85.49 KiB / writes: 21.27 KiB" at bounding box center [572, 260] width 90 height 8
copy b "85.49"
drag, startPoint x: 589, startPoint y: 241, endPoint x: 602, endPoint y: 241, distance: 13.7
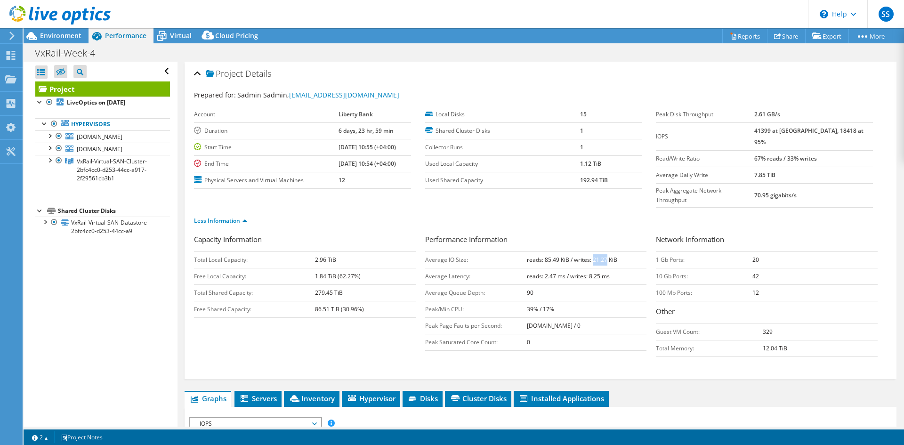
click at [602, 256] on b "reads: 85.49 KiB / writes: 21.27 KiB" at bounding box center [572, 260] width 90 height 8
copy b "21.27"
